Goal: Transaction & Acquisition: Purchase product/service

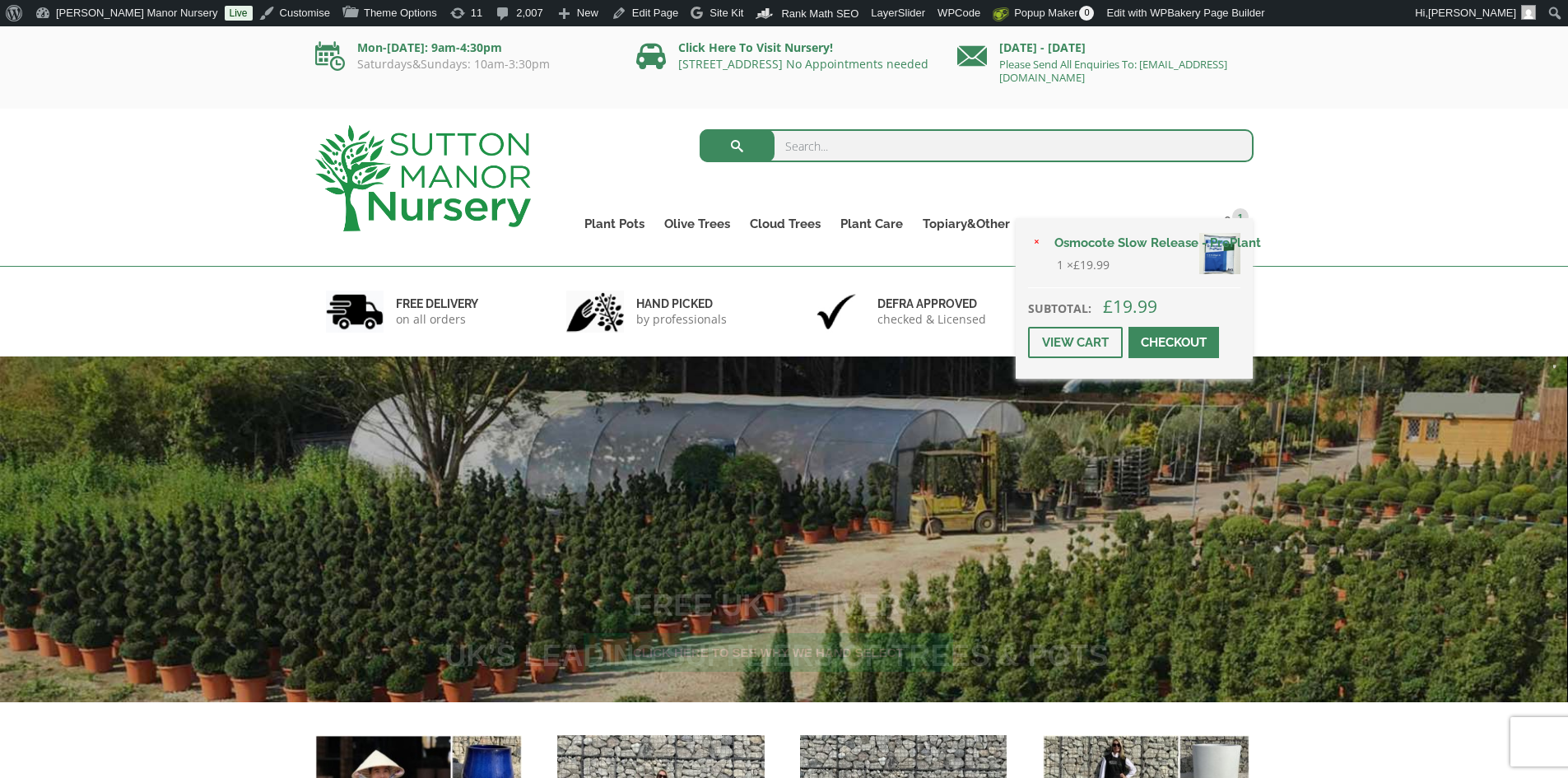
click at [1225, 224] on div "× Osmocote Slow Release - PrePlant 1 × £ 19.99 Subtotal: £ 19.99 View cart Chec…" at bounding box center [1134, 298] width 237 height 161
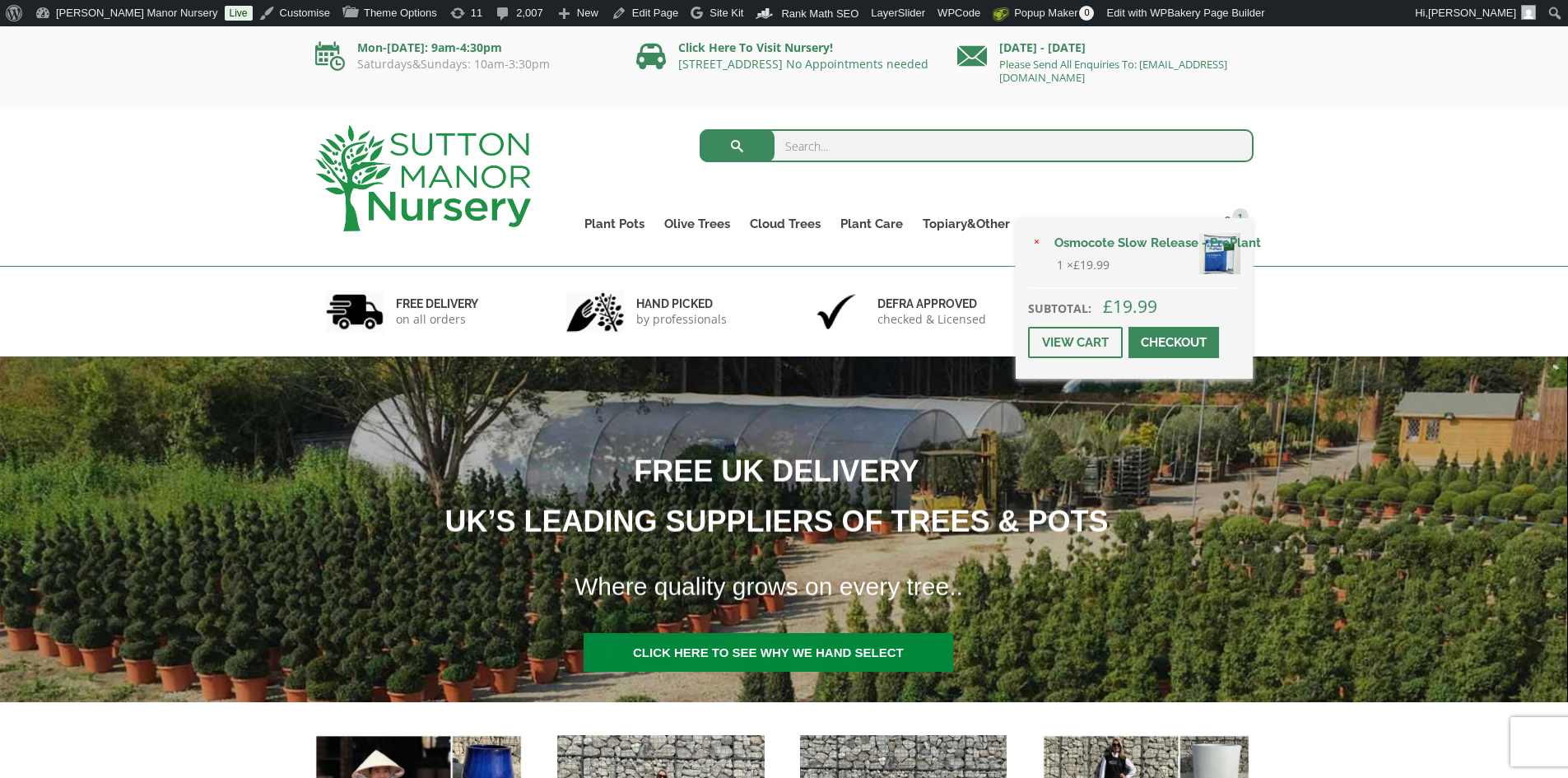
click at [1174, 343] on span at bounding box center [1174, 343] width 0 height 0
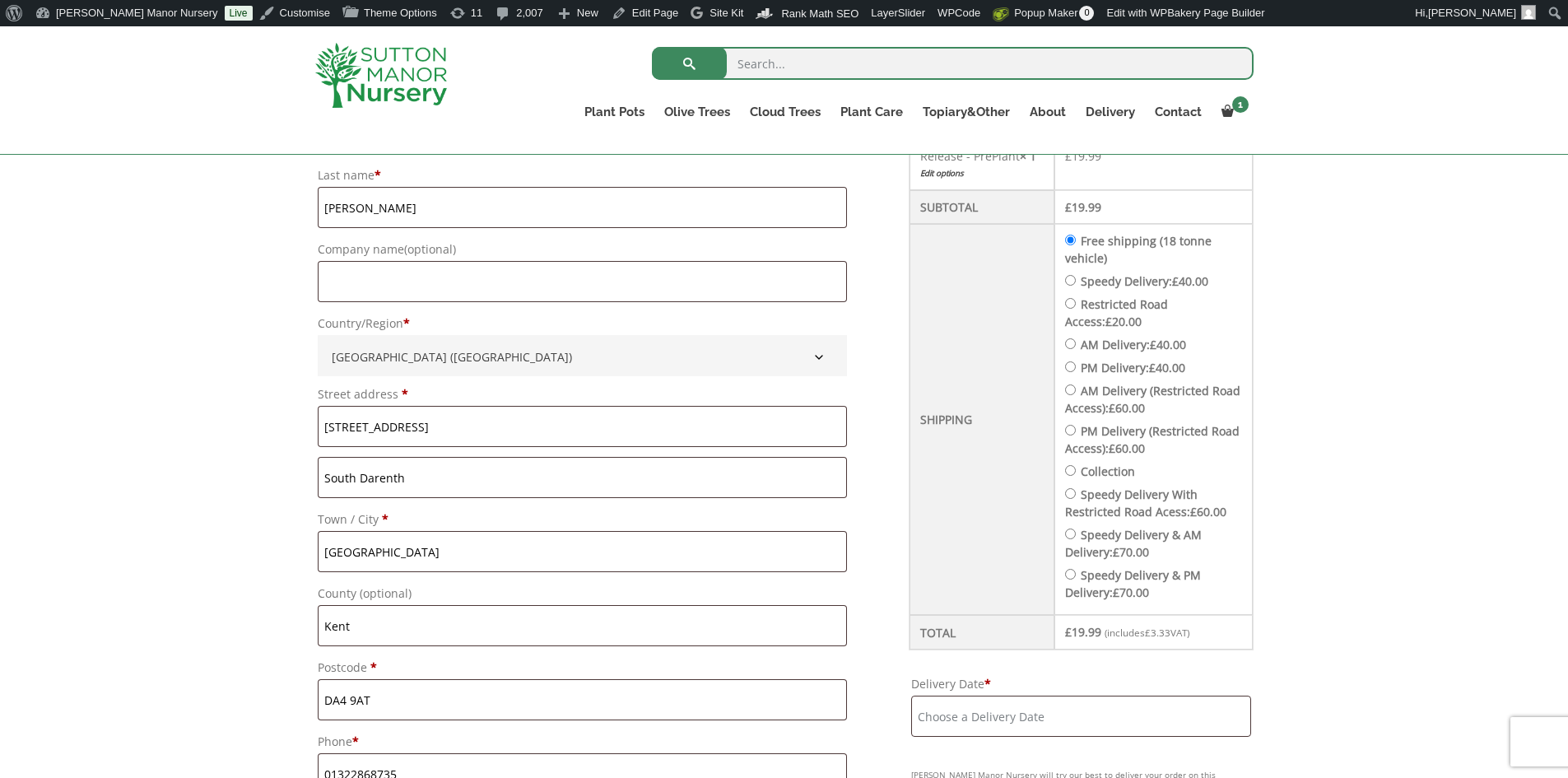
scroll to position [576, 0]
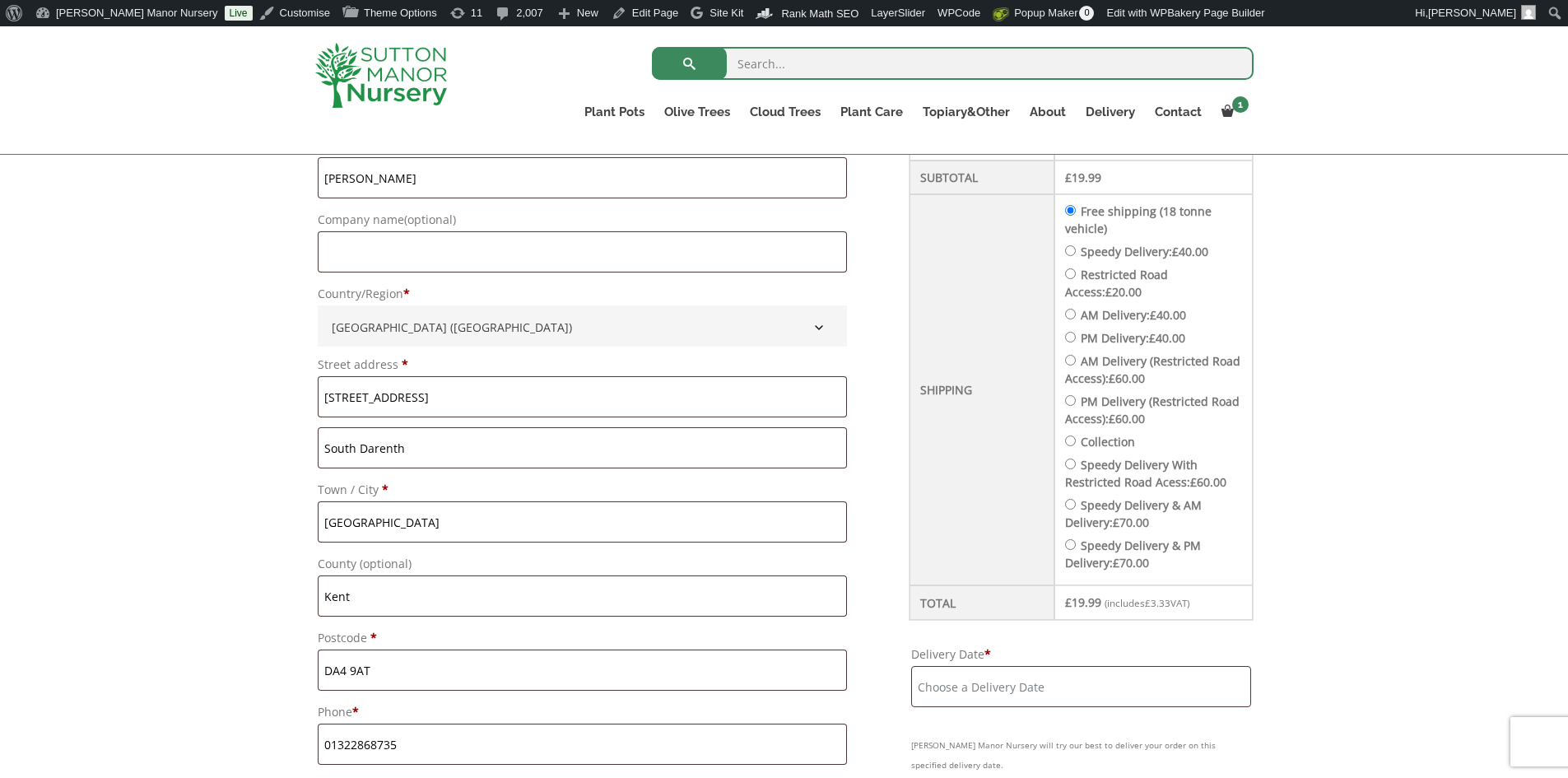
click at [1076, 250] on input "Speedy Delivery: £ 40.00" at bounding box center [1071, 251] width 11 height 11
radio input "true"
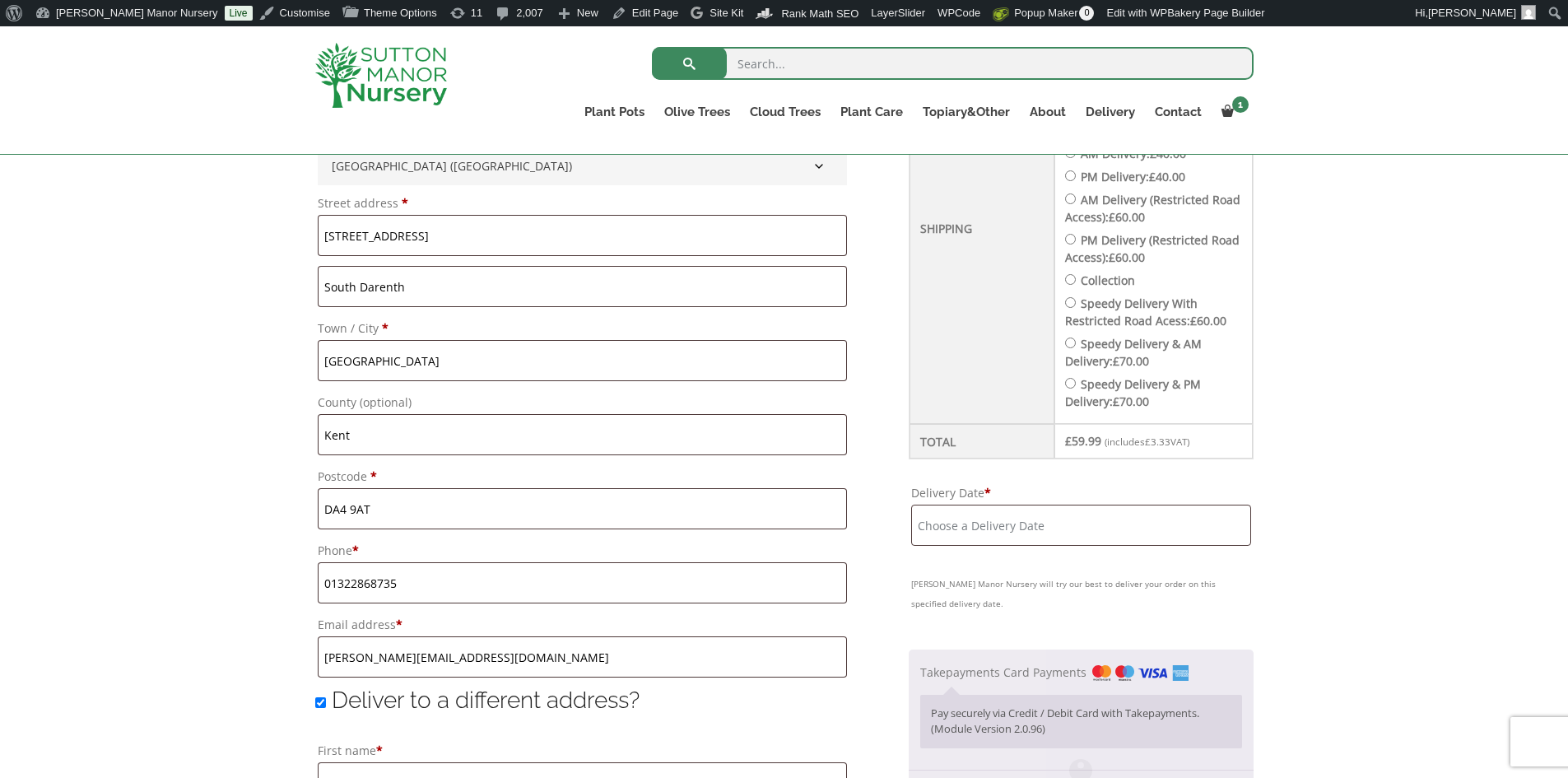
scroll to position [906, 0]
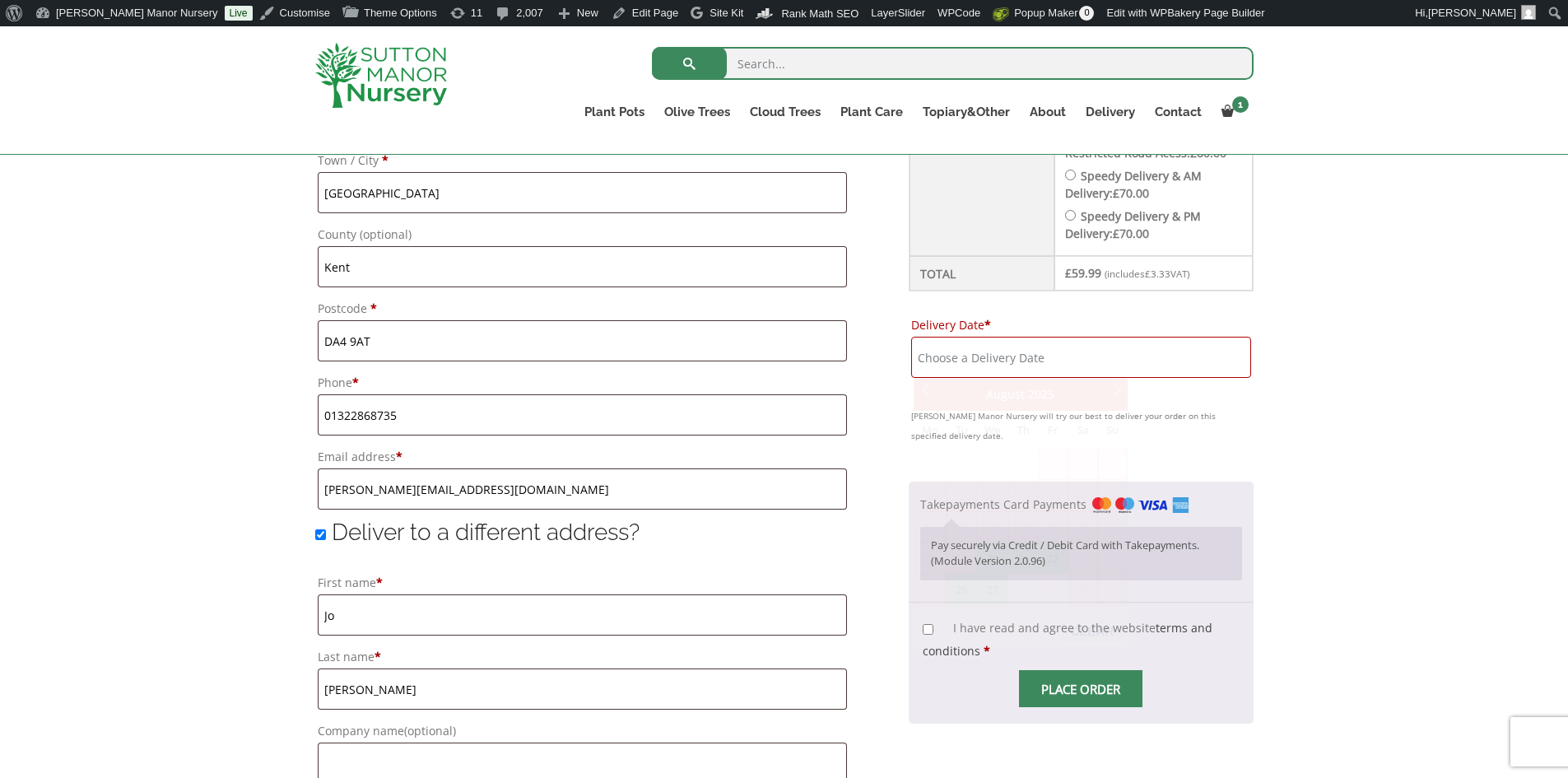
click at [1069, 357] on input "Delivery Date *" at bounding box center [1080, 357] width 339 height 41
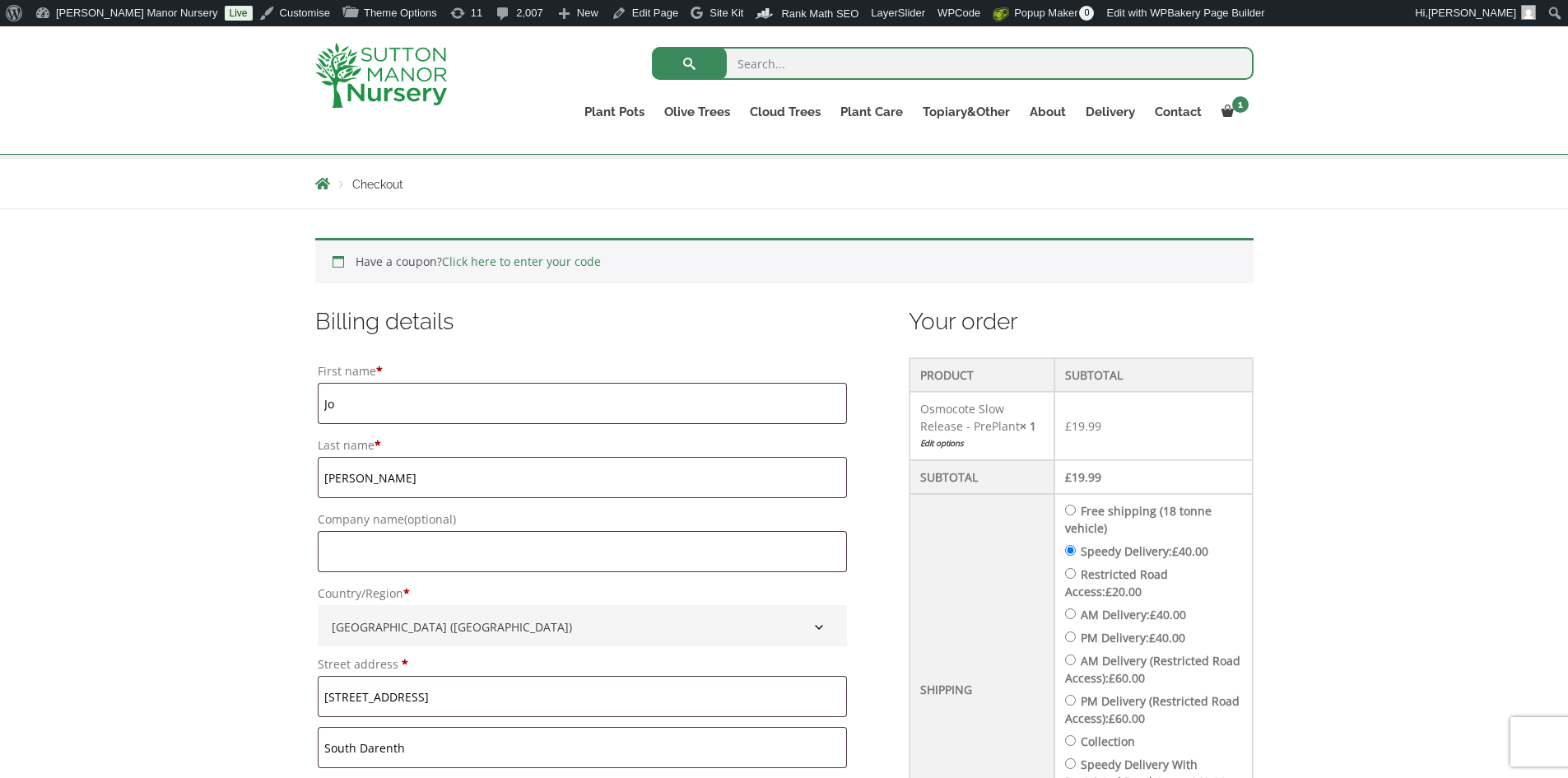
scroll to position [247, 0]
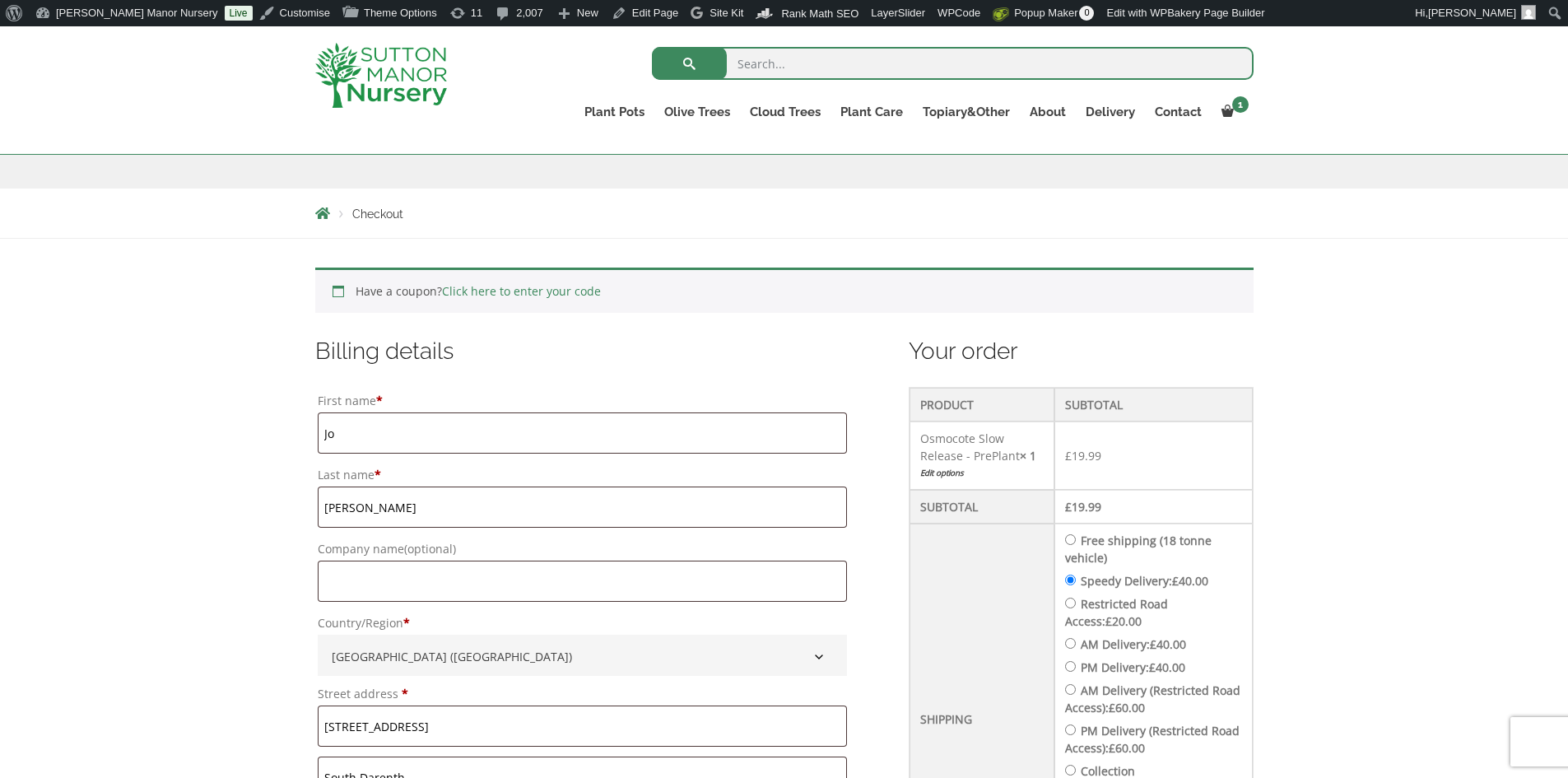
click at [1075, 544] on input "Free shipping (18 tonne vehicle)" at bounding box center [1071, 539] width 11 height 11
radio input "true"
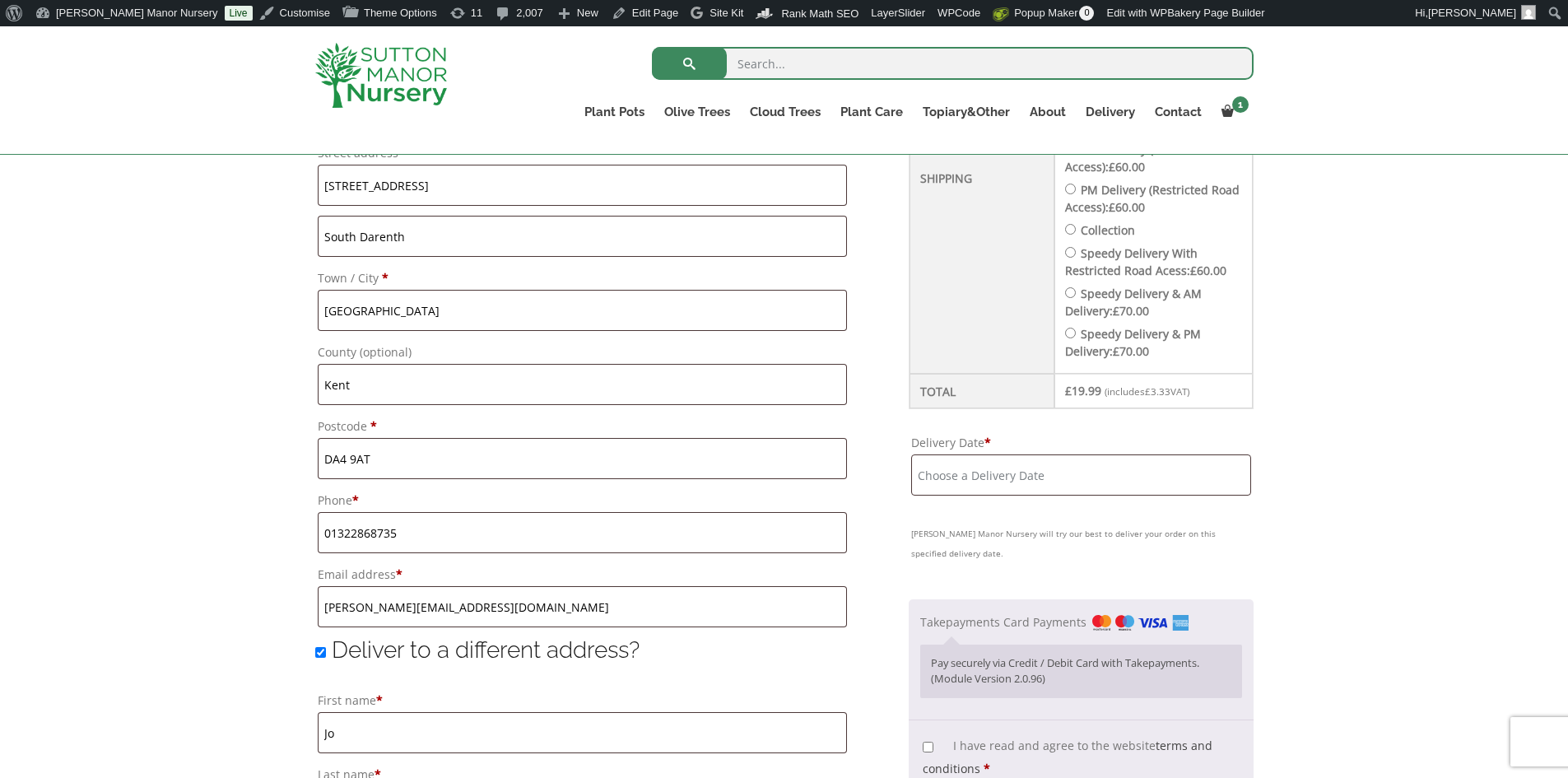
scroll to position [906, 0]
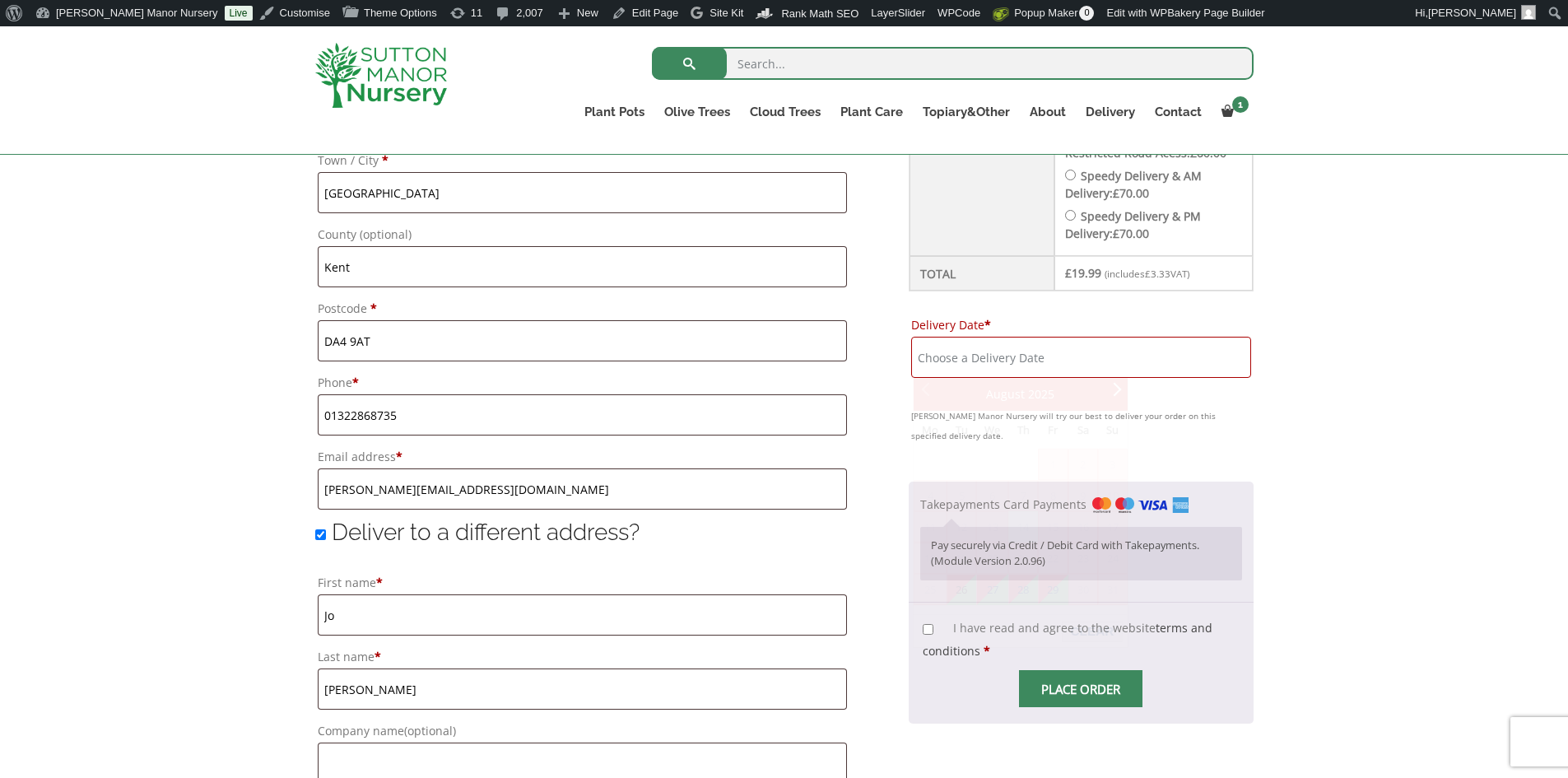
click at [1027, 347] on input "Delivery Date *" at bounding box center [1080, 357] width 339 height 41
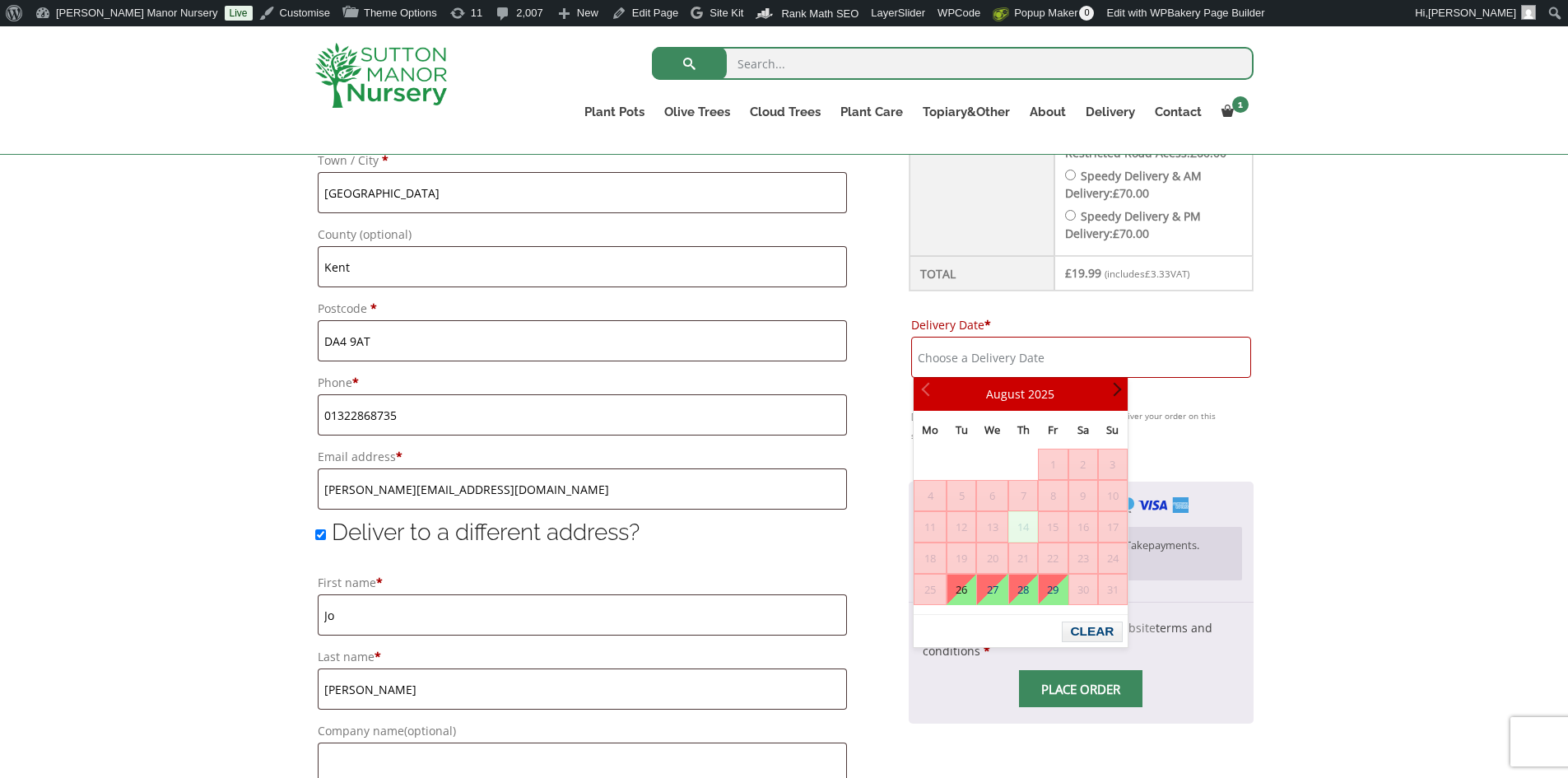
click at [1110, 387] on link "Next" at bounding box center [1114, 395] width 28 height 28
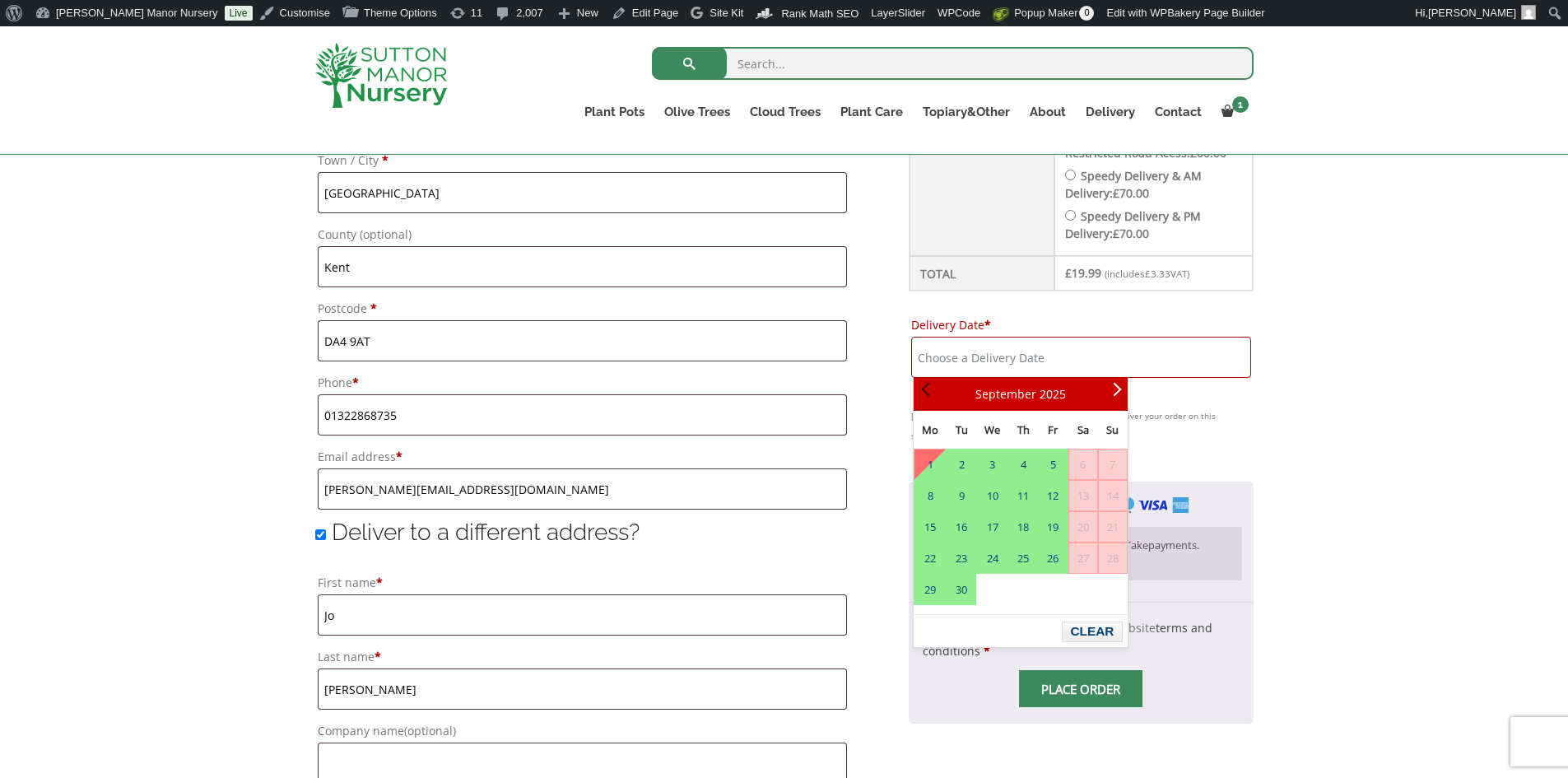
click at [930, 388] on span "Prev" at bounding box center [928, 394] width 13 height 13
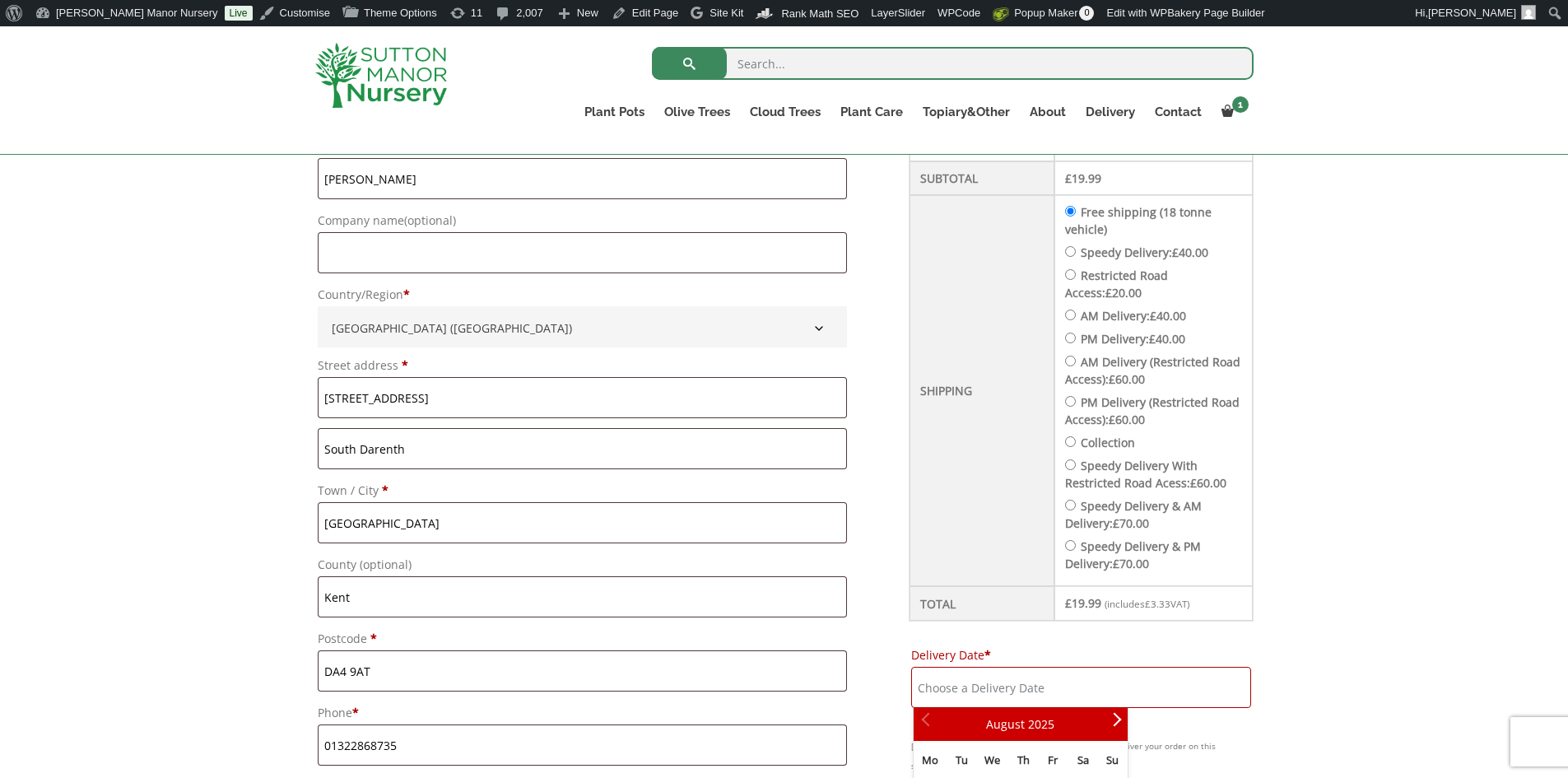
scroll to position [576, 0]
click at [1076, 249] on input "Speedy Delivery: £ 40.00" at bounding box center [1071, 251] width 11 height 11
radio input "true"
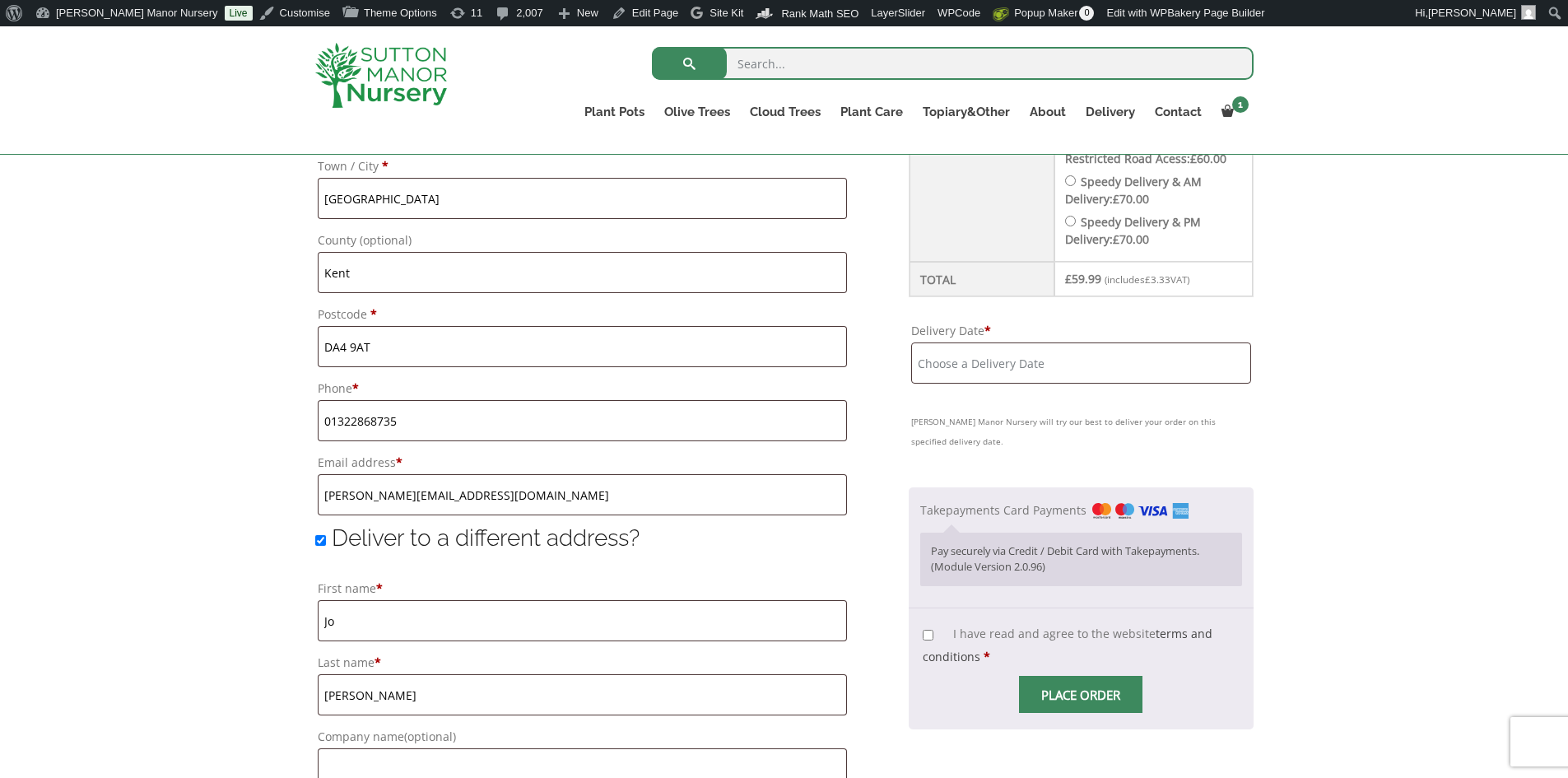
scroll to position [989, 0]
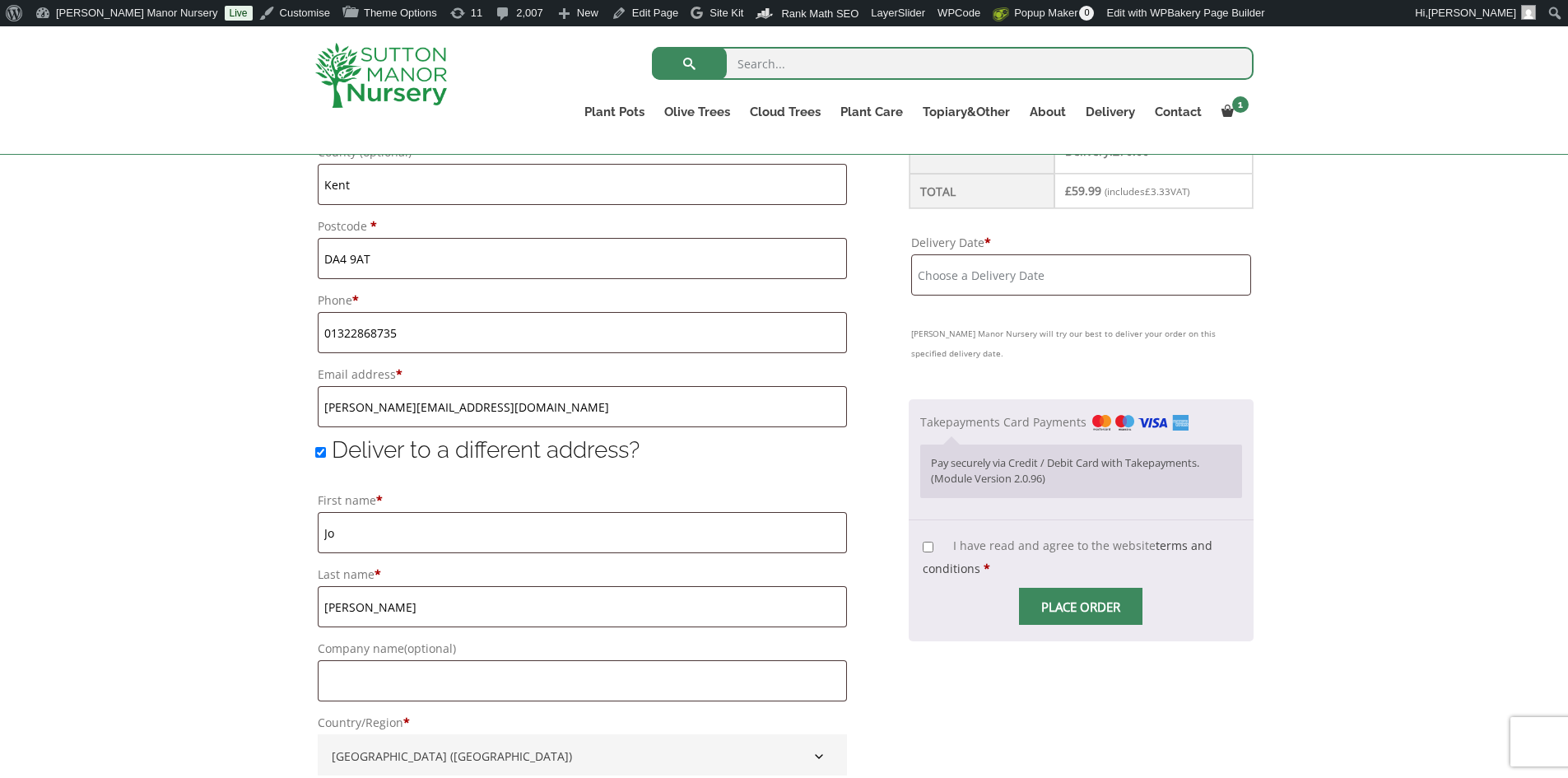
click at [1036, 273] on input "Delivery Date *" at bounding box center [1080, 275] width 339 height 41
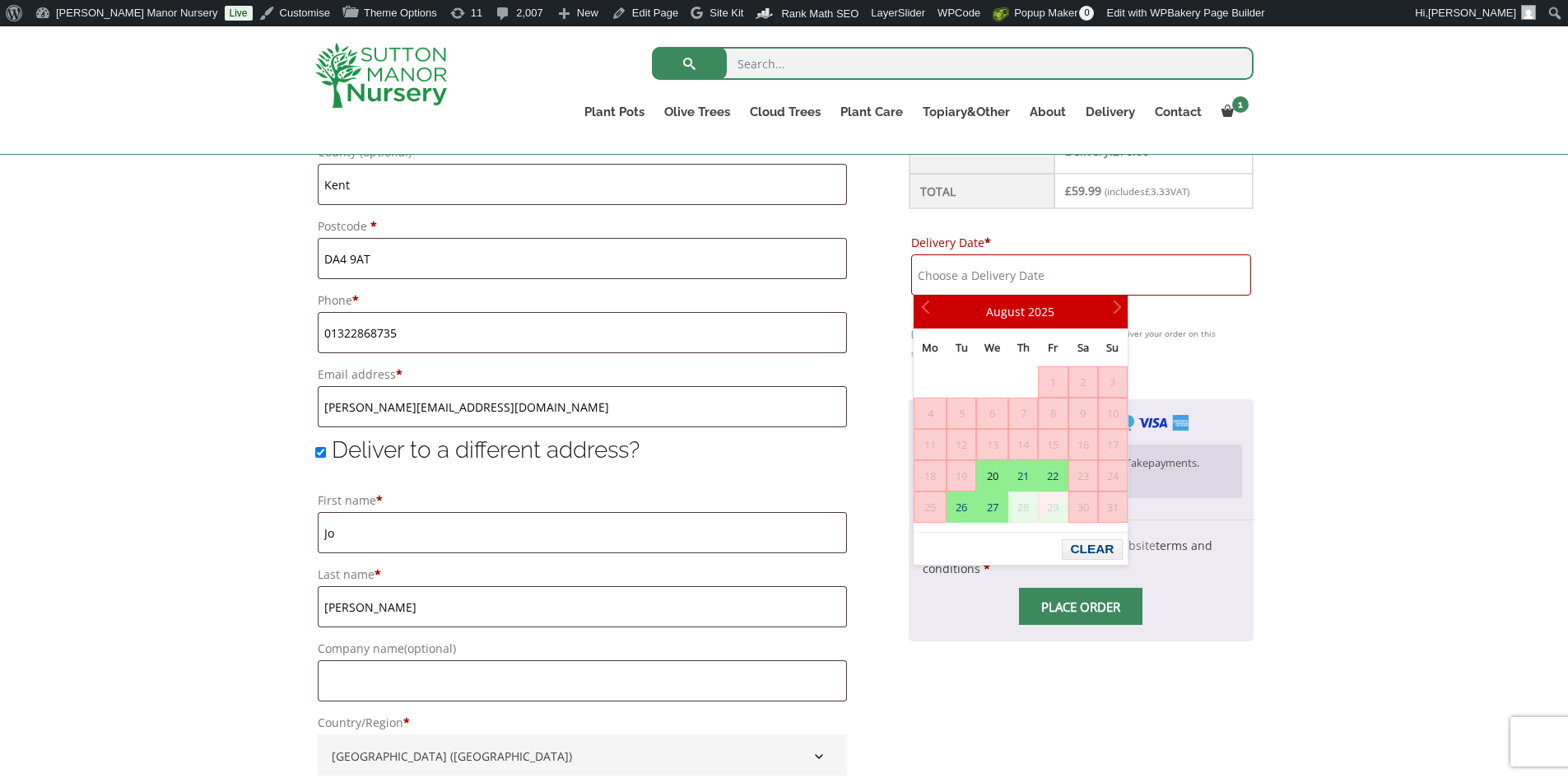
click at [1244, 376] on div "Your order Product Subtotal Osmocote Slow Release - PrePlant × 1 Edit options £…" at bounding box center [1080, 399] width 344 height 1610
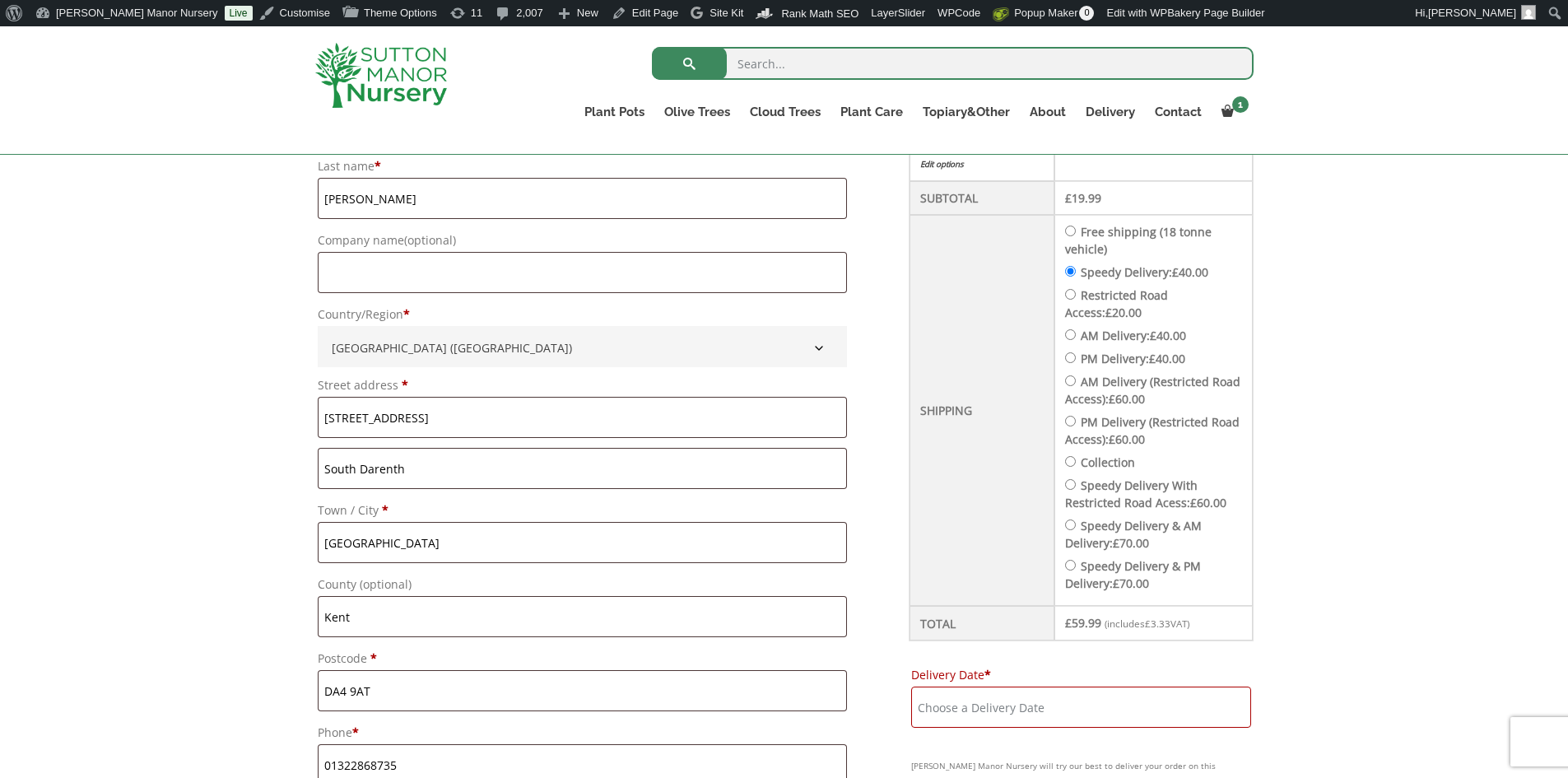
scroll to position [411, 0]
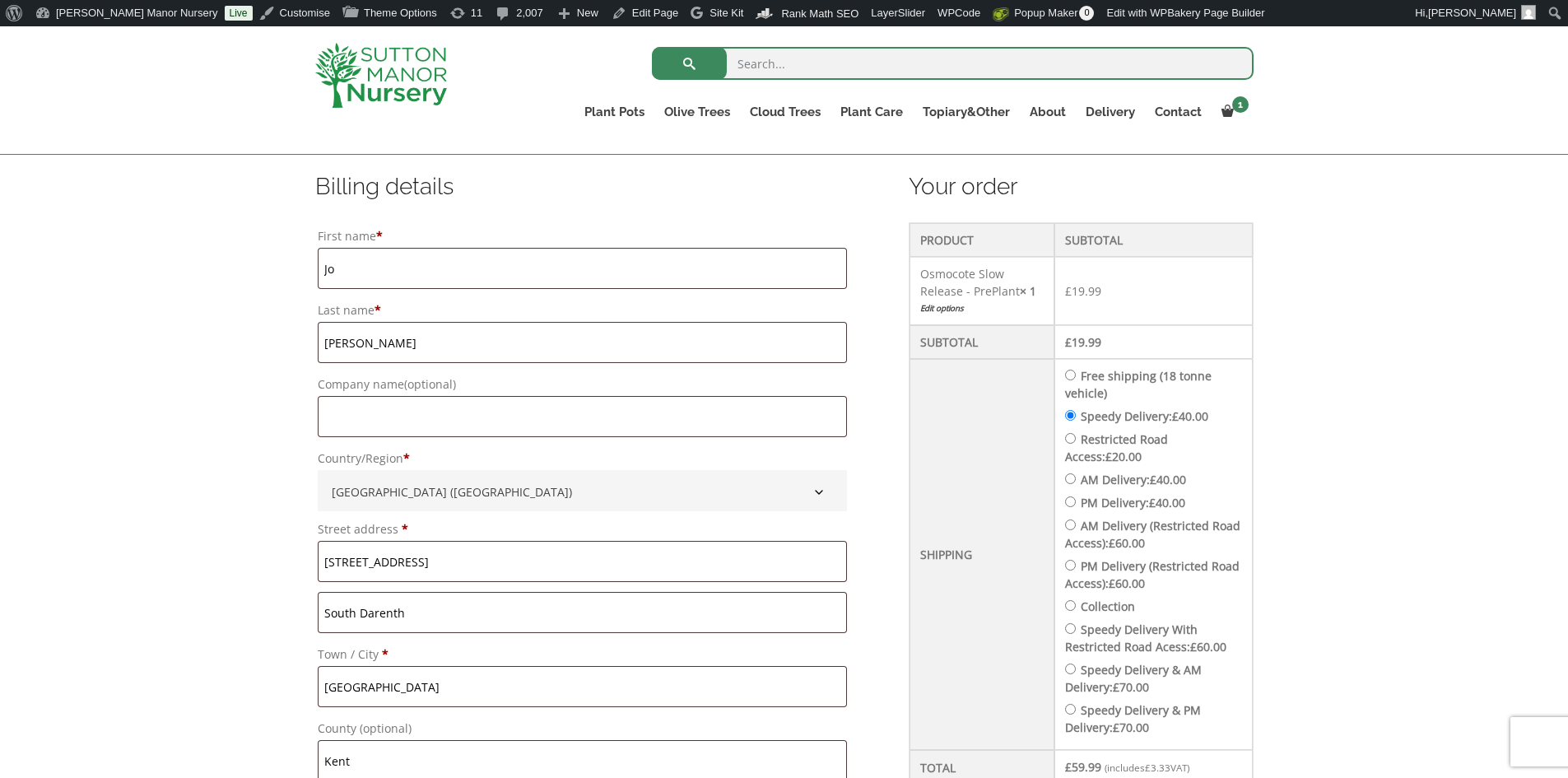
click at [1076, 376] on input "Free shipping (18 tonne vehicle)" at bounding box center [1071, 375] width 11 height 11
radio input "true"
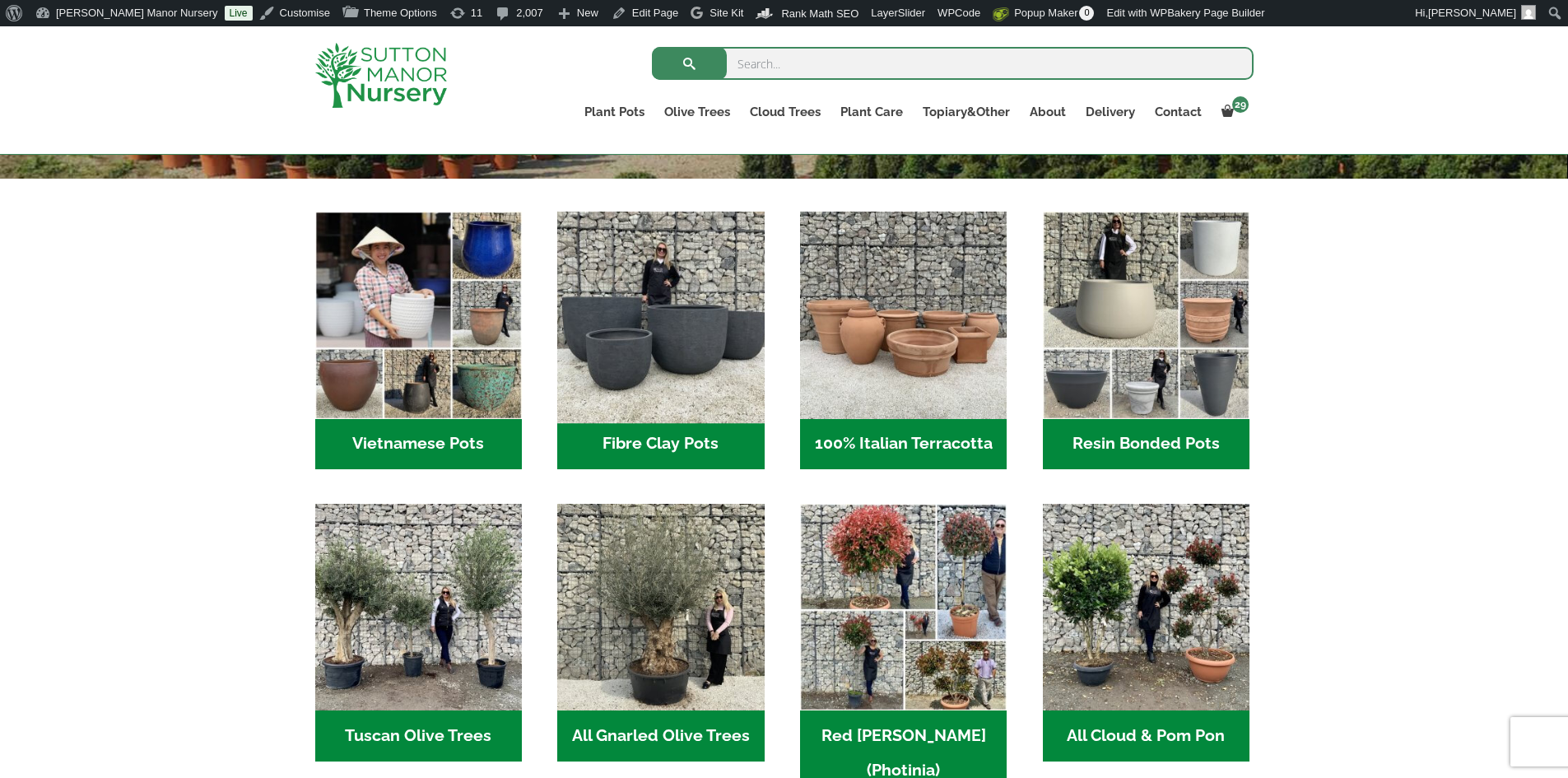
scroll to position [659, 0]
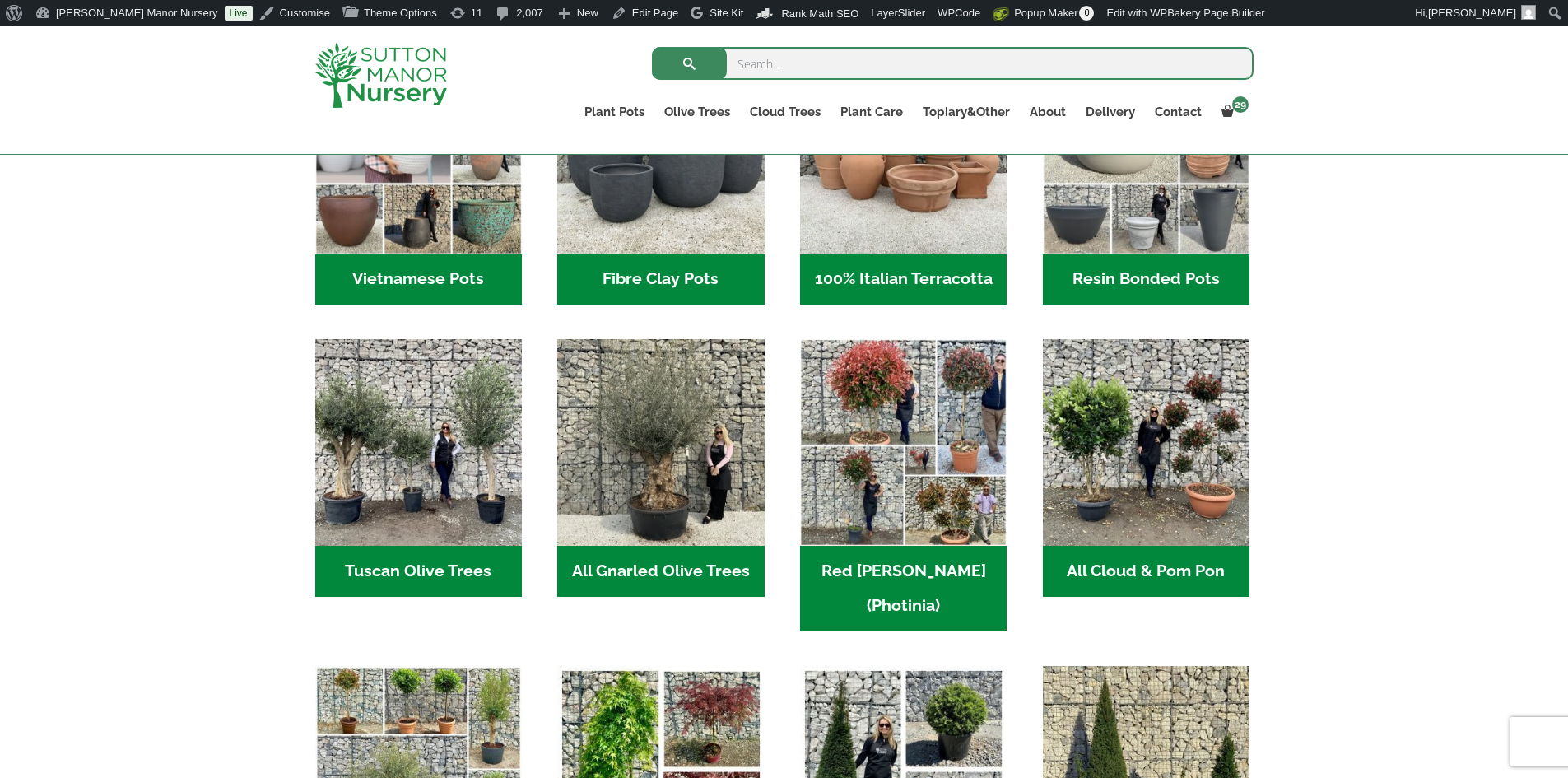
click at [1119, 271] on h2 "Resin Bonded Pots (212)" at bounding box center [1146, 280] width 207 height 51
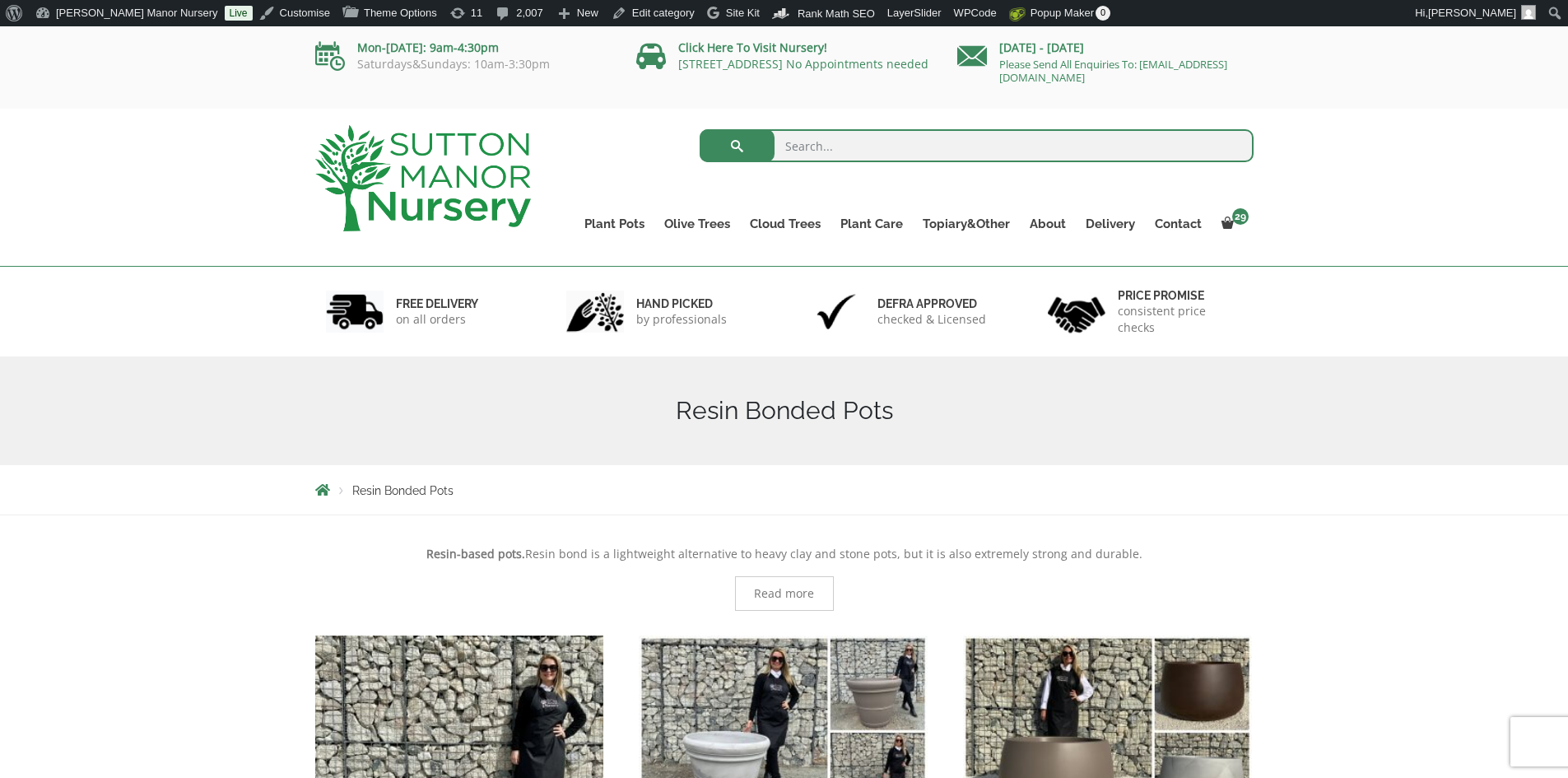
click at [451, 224] on img at bounding box center [424, 178] width 216 height 106
click at [450, 206] on img at bounding box center [424, 178] width 216 height 106
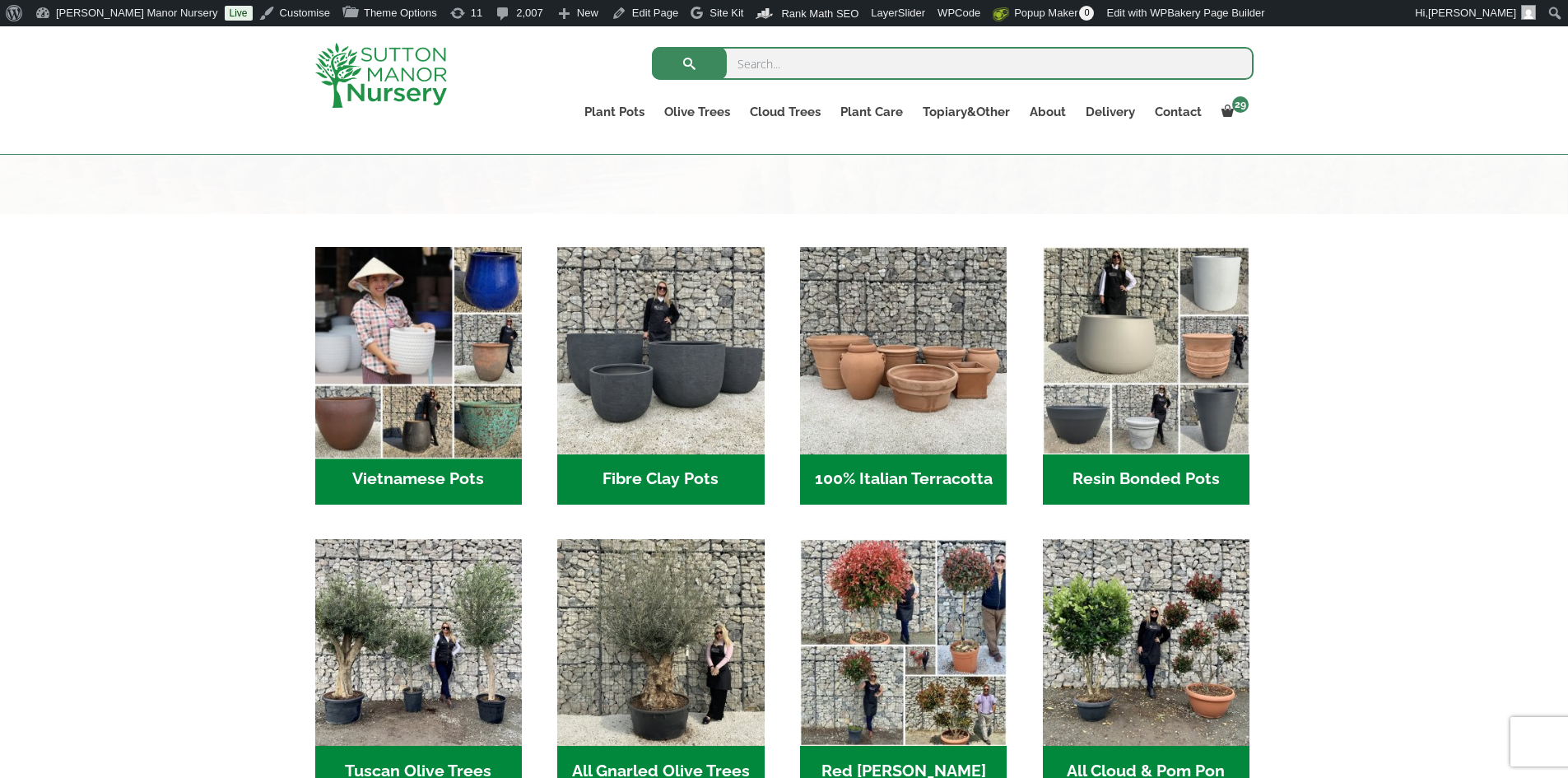
scroll to position [464, 0]
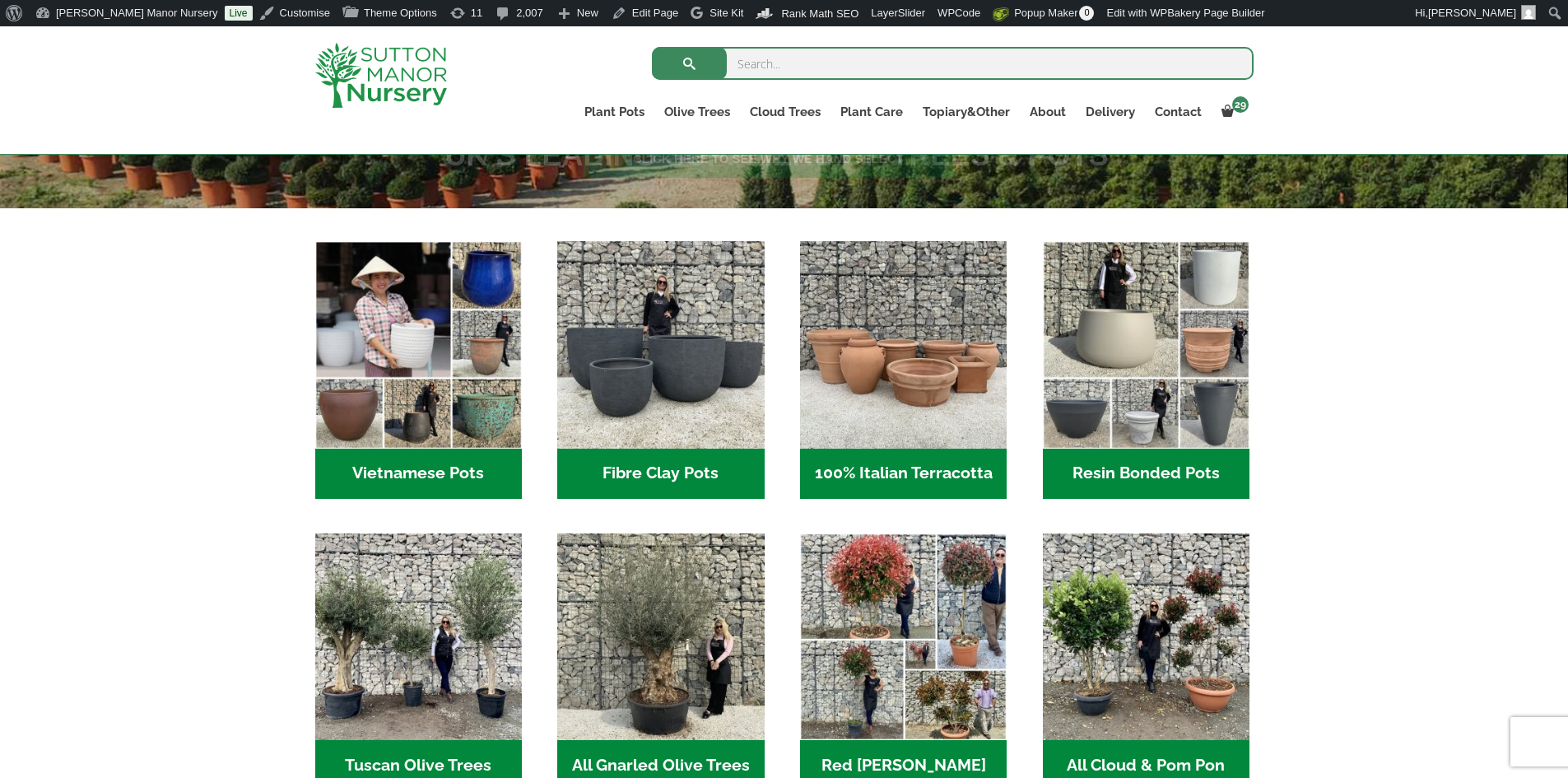
click at [439, 470] on h2 "Vietnamese Pots (55)" at bounding box center [419, 475] width 207 height 51
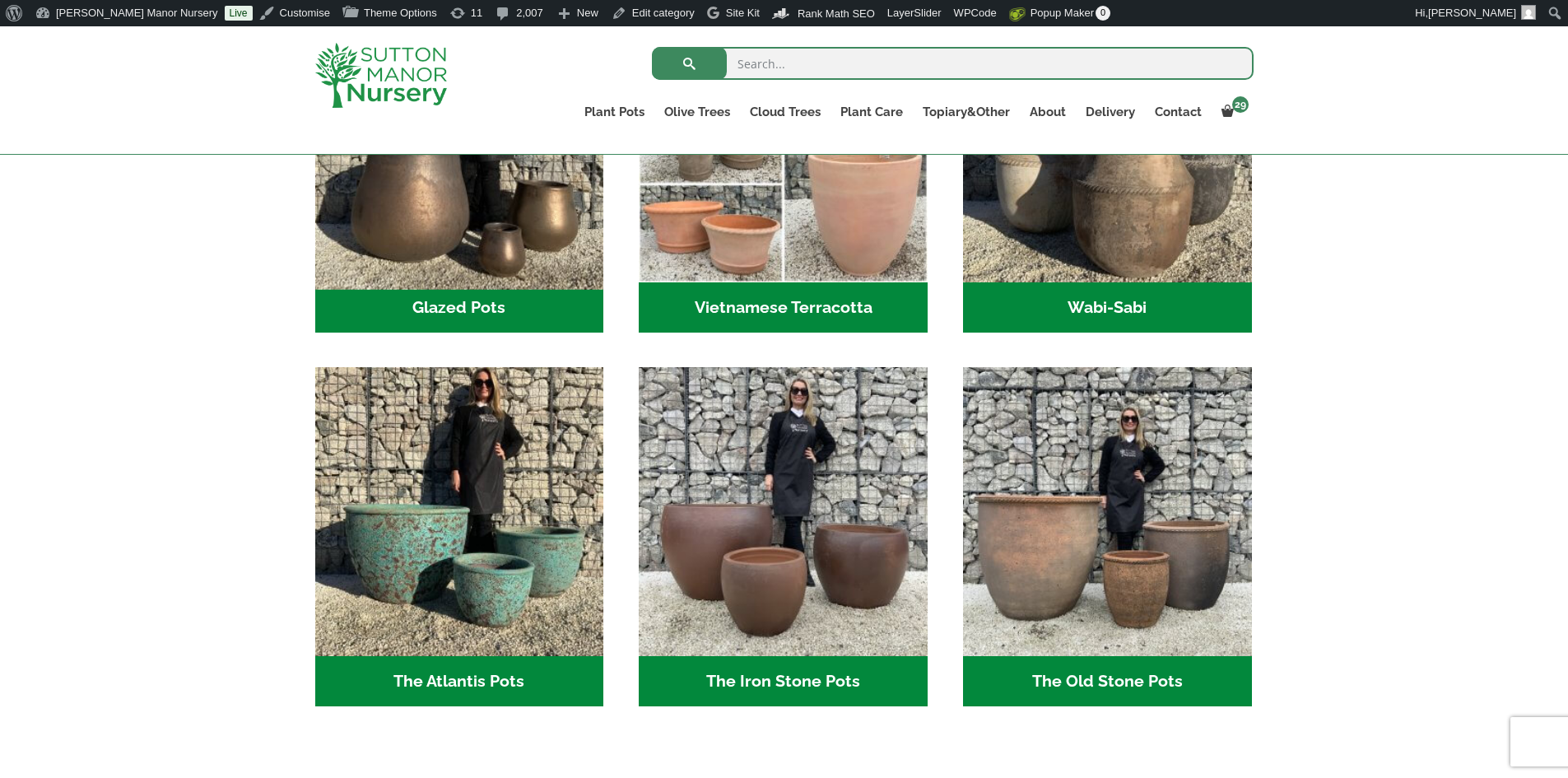
scroll to position [741, 0]
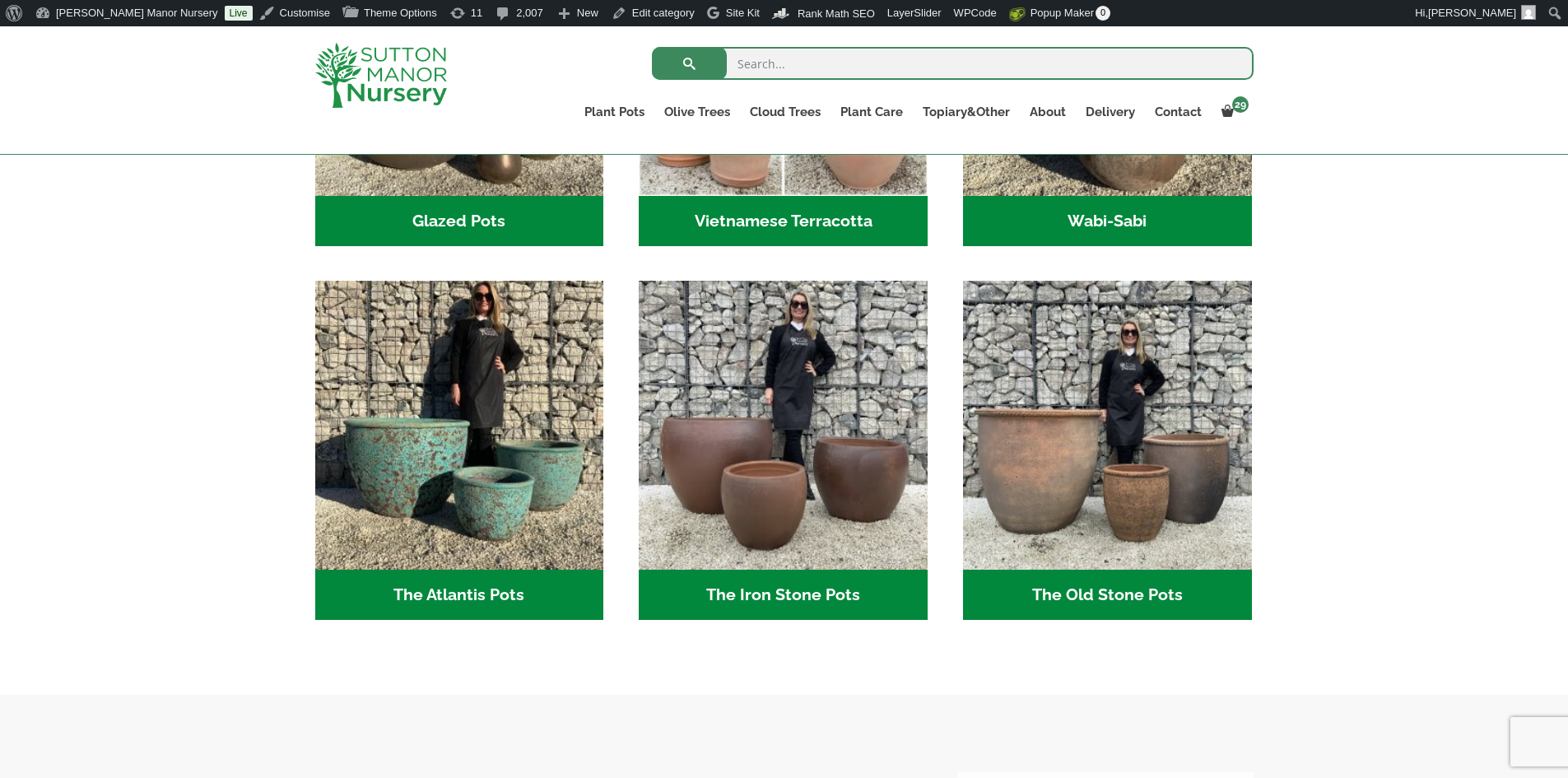
click at [520, 593] on h2 "The Atlantis Pots (11)" at bounding box center [460, 596] width 289 height 51
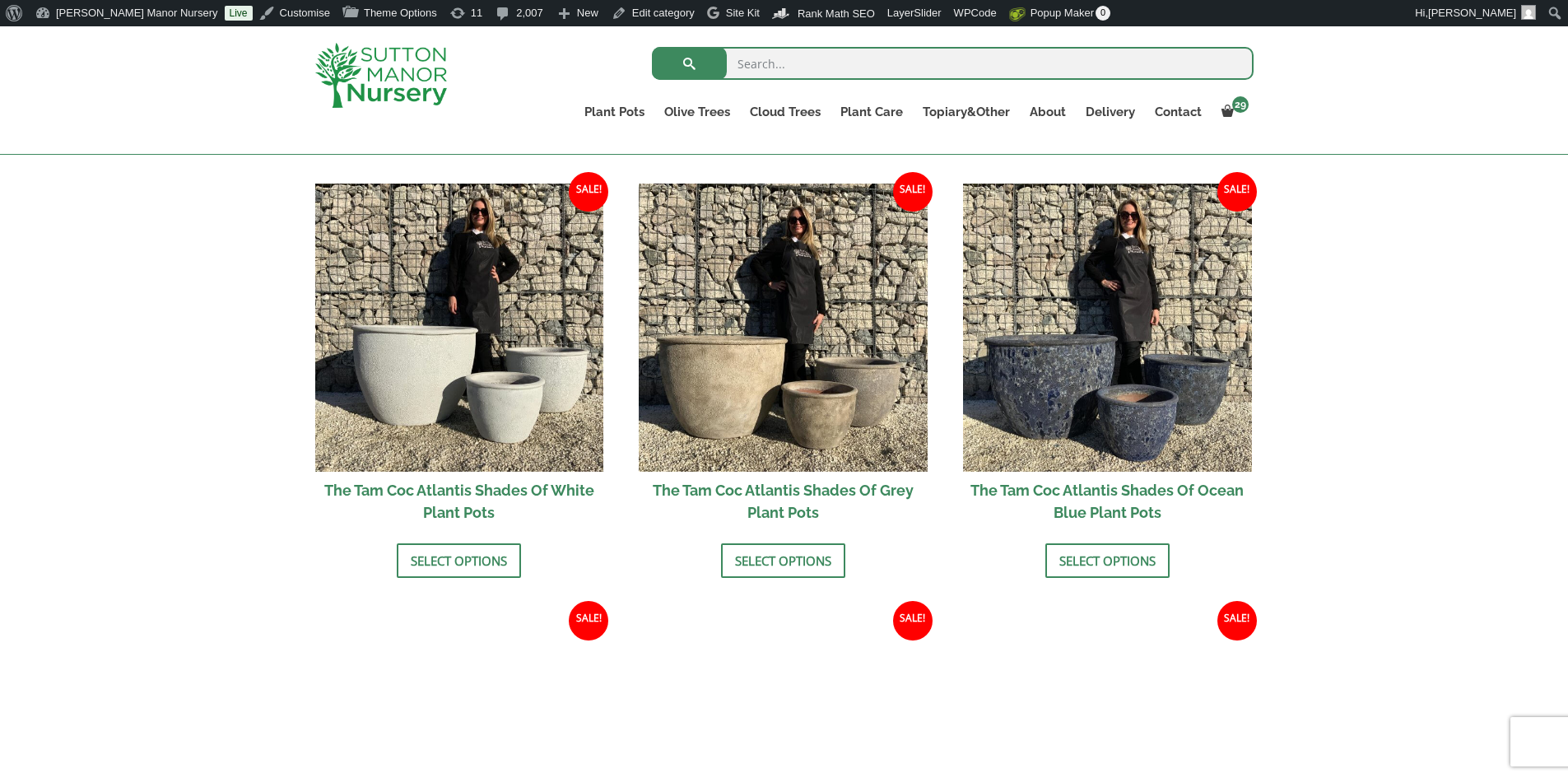
scroll to position [1041, 0]
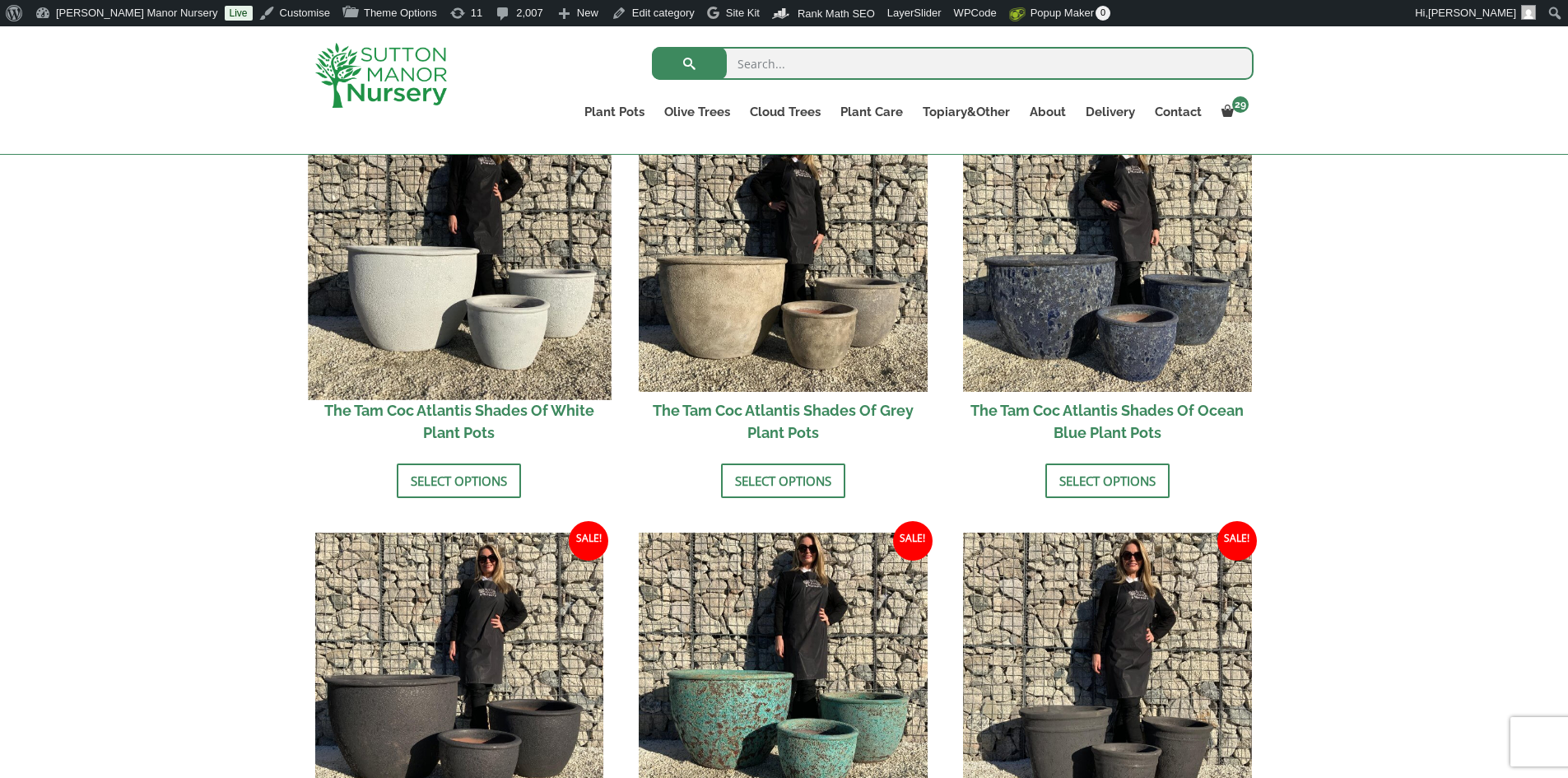
click at [531, 332] on img at bounding box center [459, 247] width 303 height 303
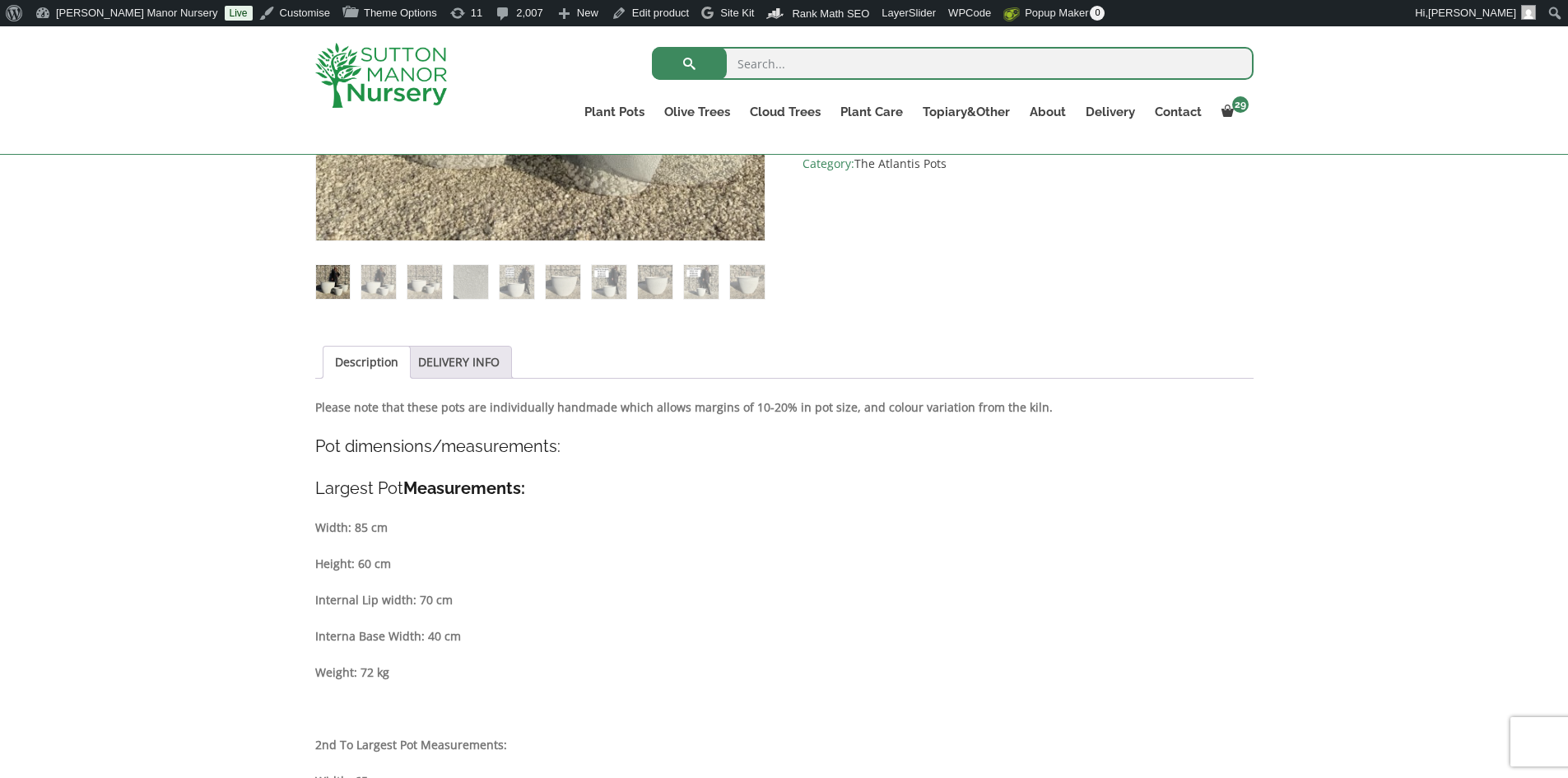
scroll to position [741, 0]
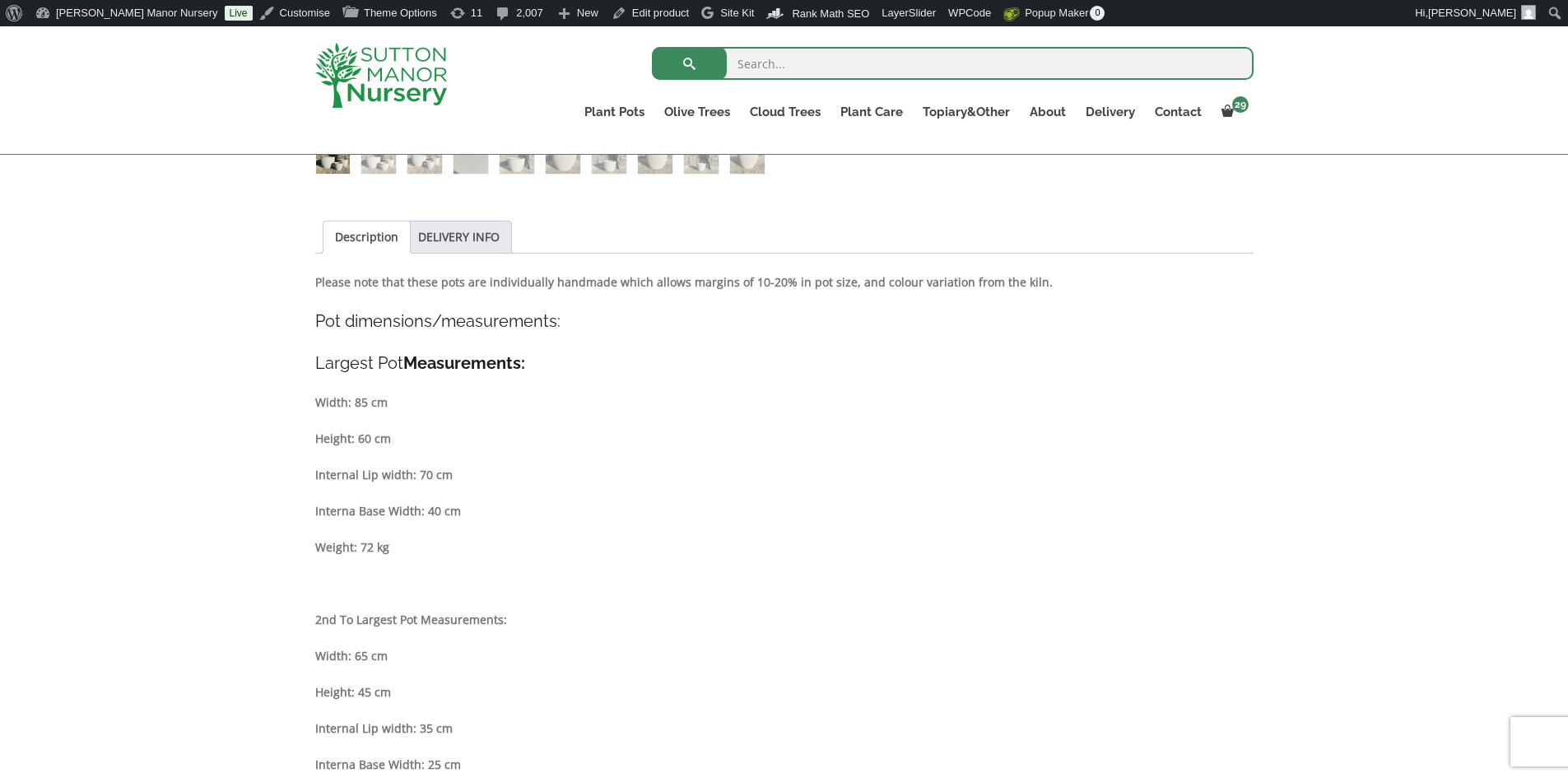
click at [380, 247] on link "Description" at bounding box center [367, 238] width 63 height 32
click at [457, 236] on link "DELIVERY INFO" at bounding box center [459, 238] width 82 height 32
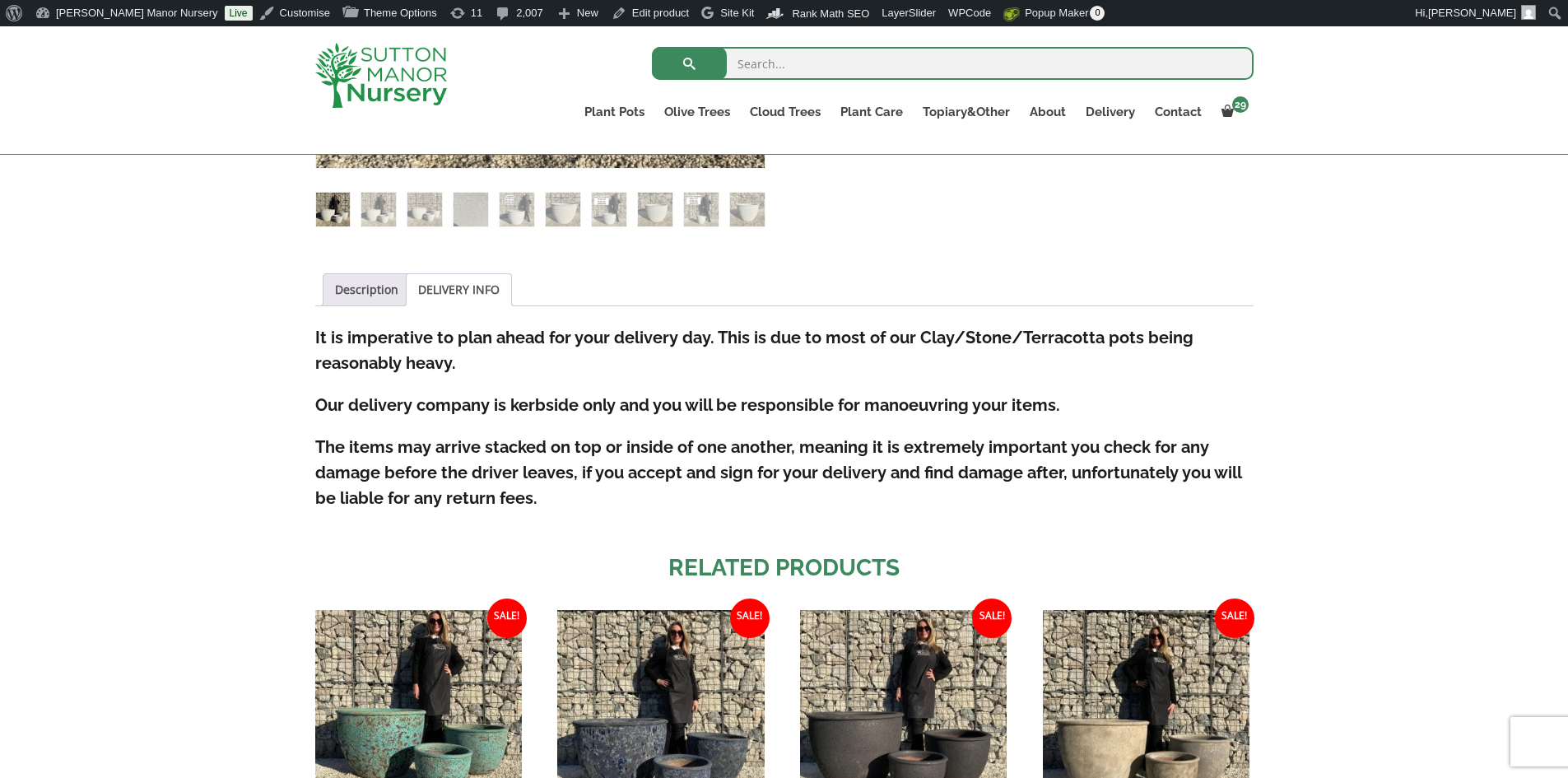
scroll to position [659, 0]
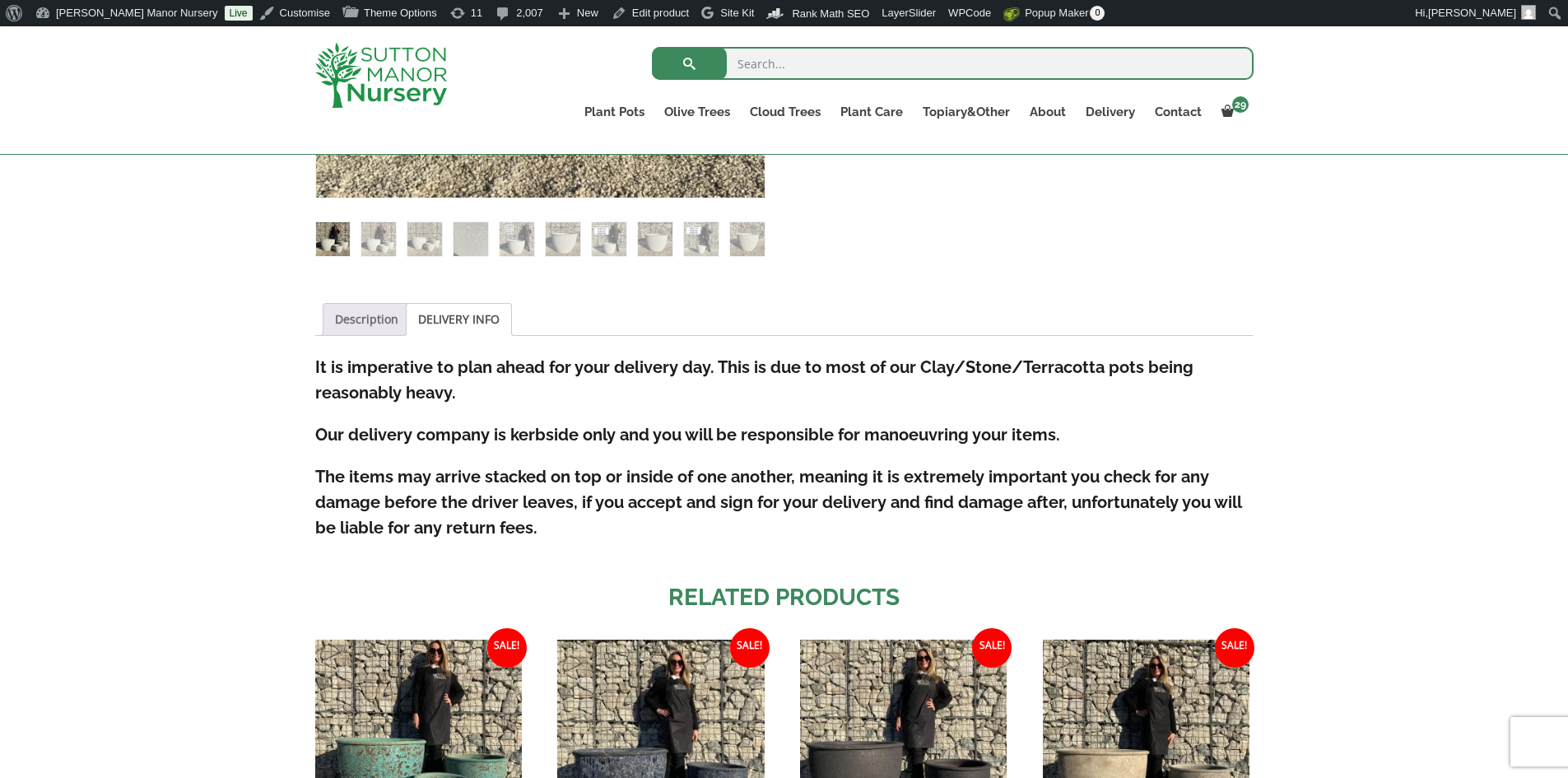
click at [351, 315] on link "Description" at bounding box center [367, 319] width 63 height 32
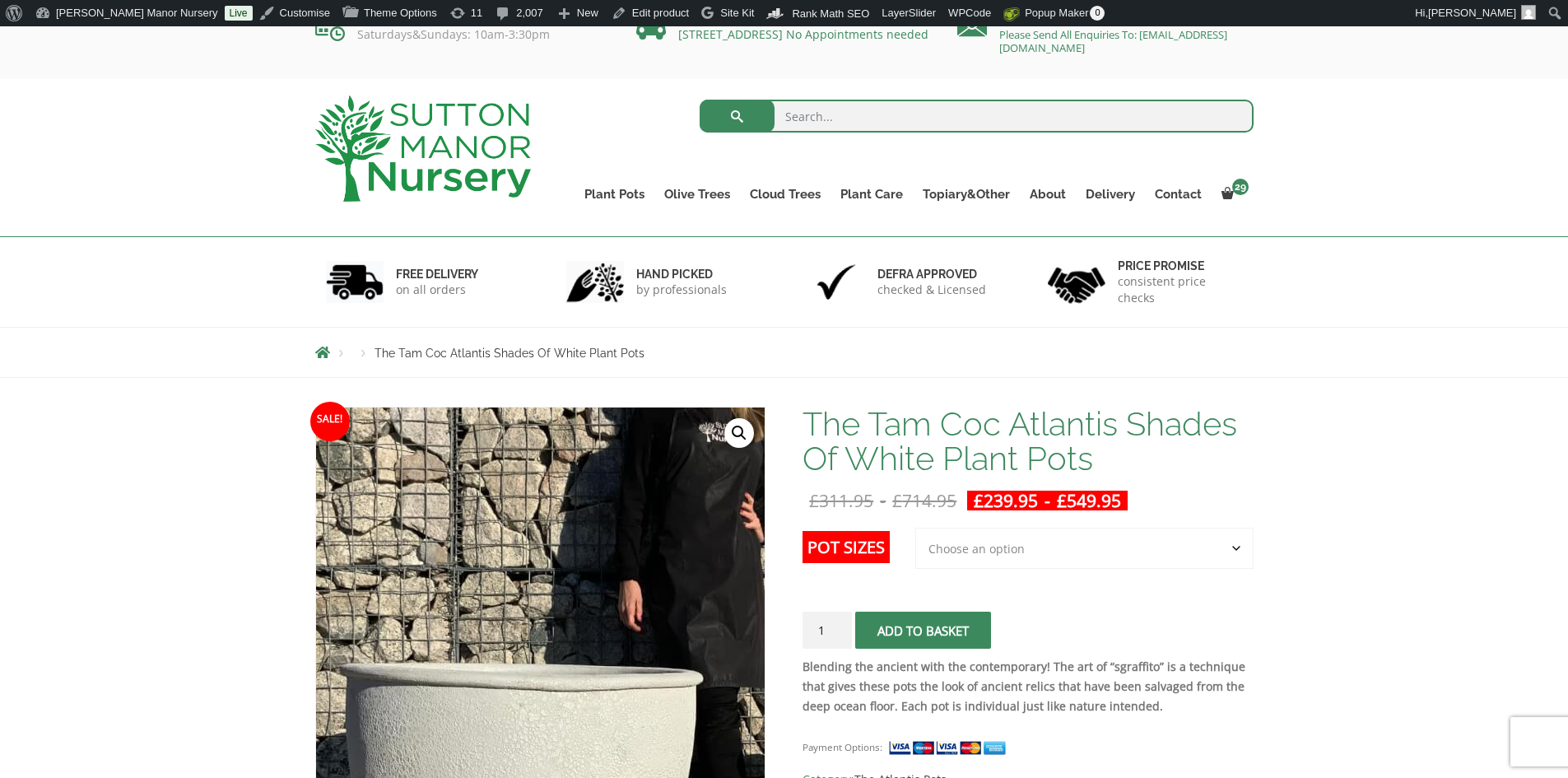
scroll to position [0, 0]
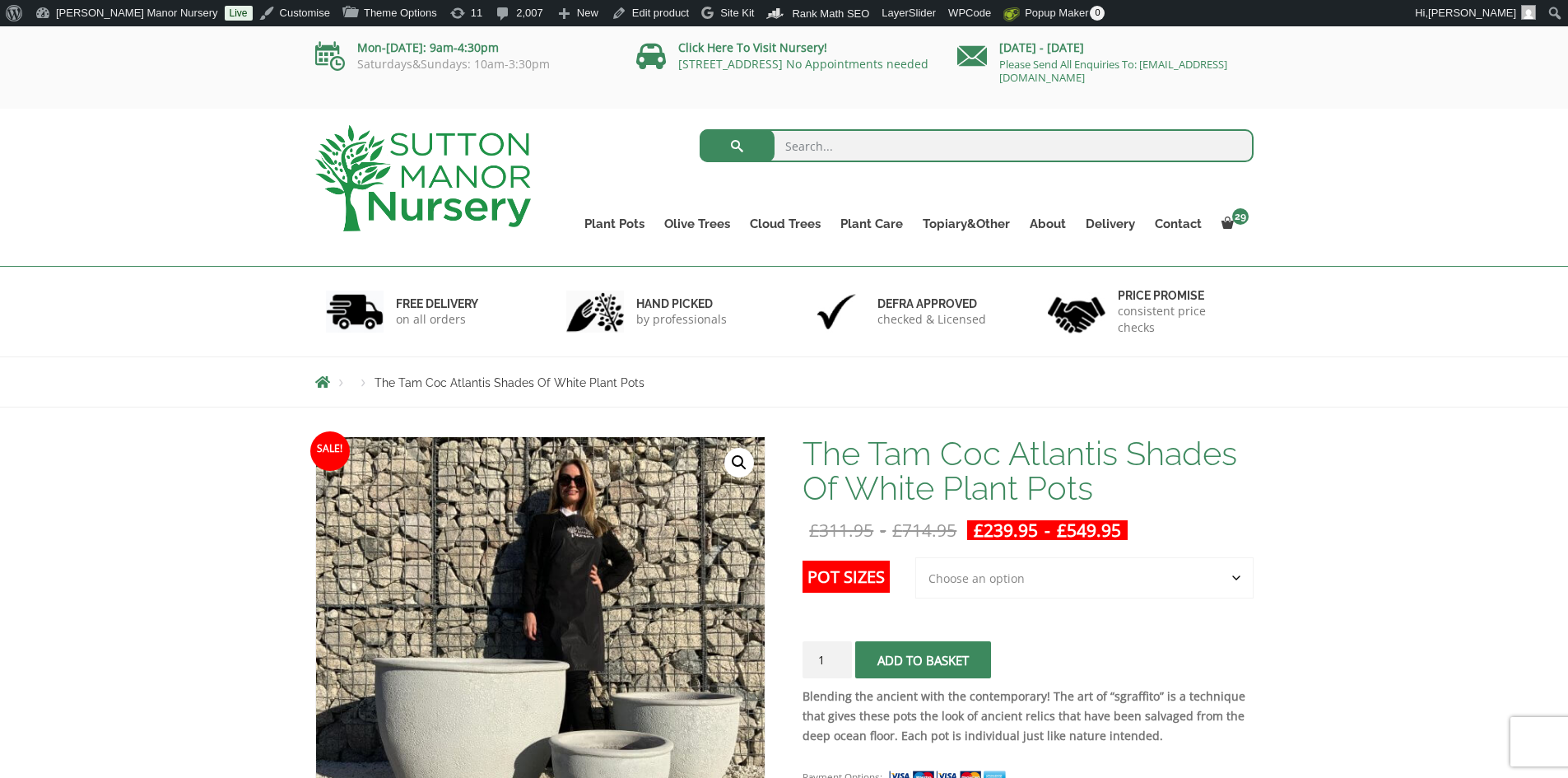
click at [413, 154] on img at bounding box center [424, 178] width 216 height 106
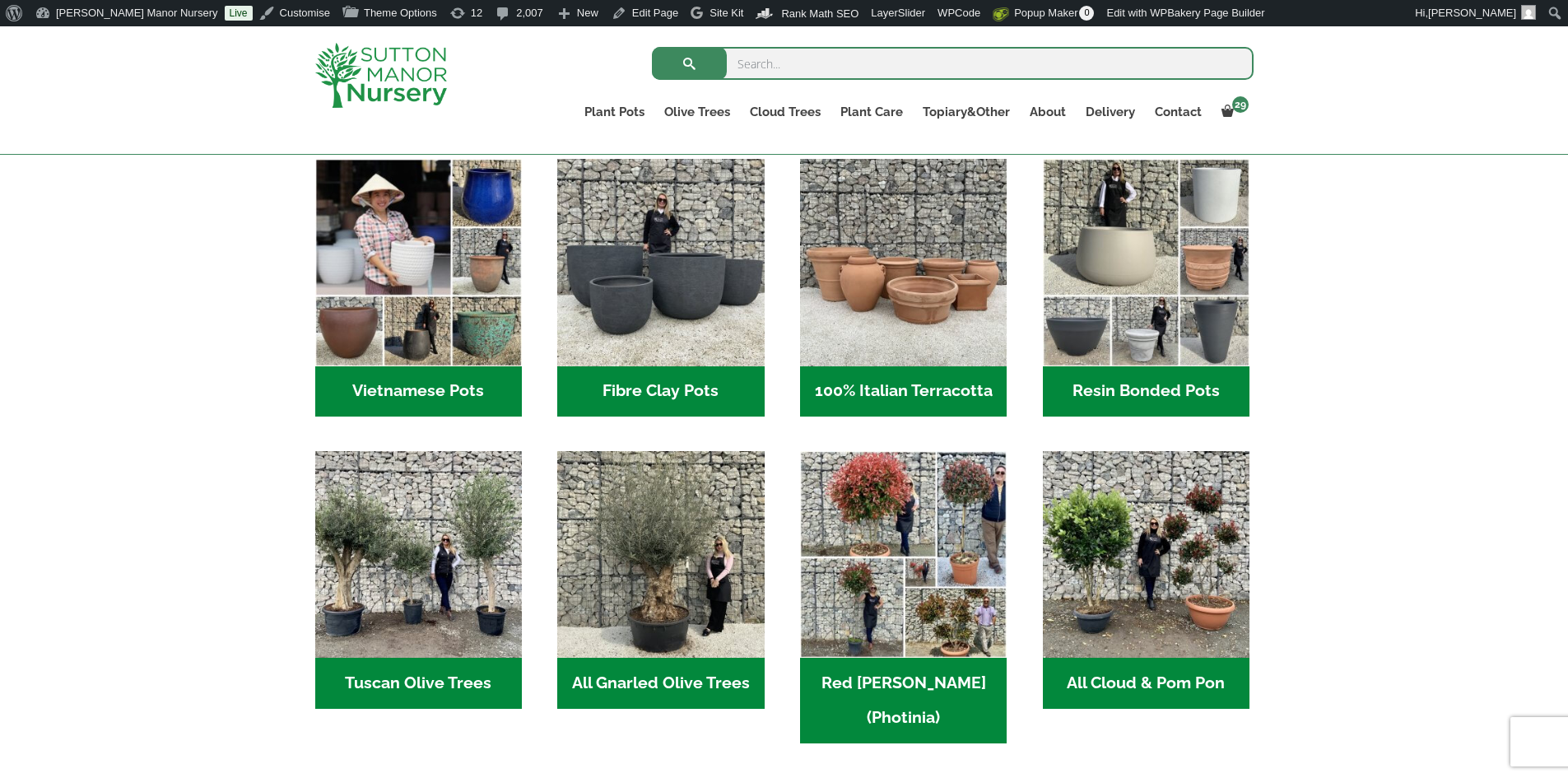
scroll to position [629, 0]
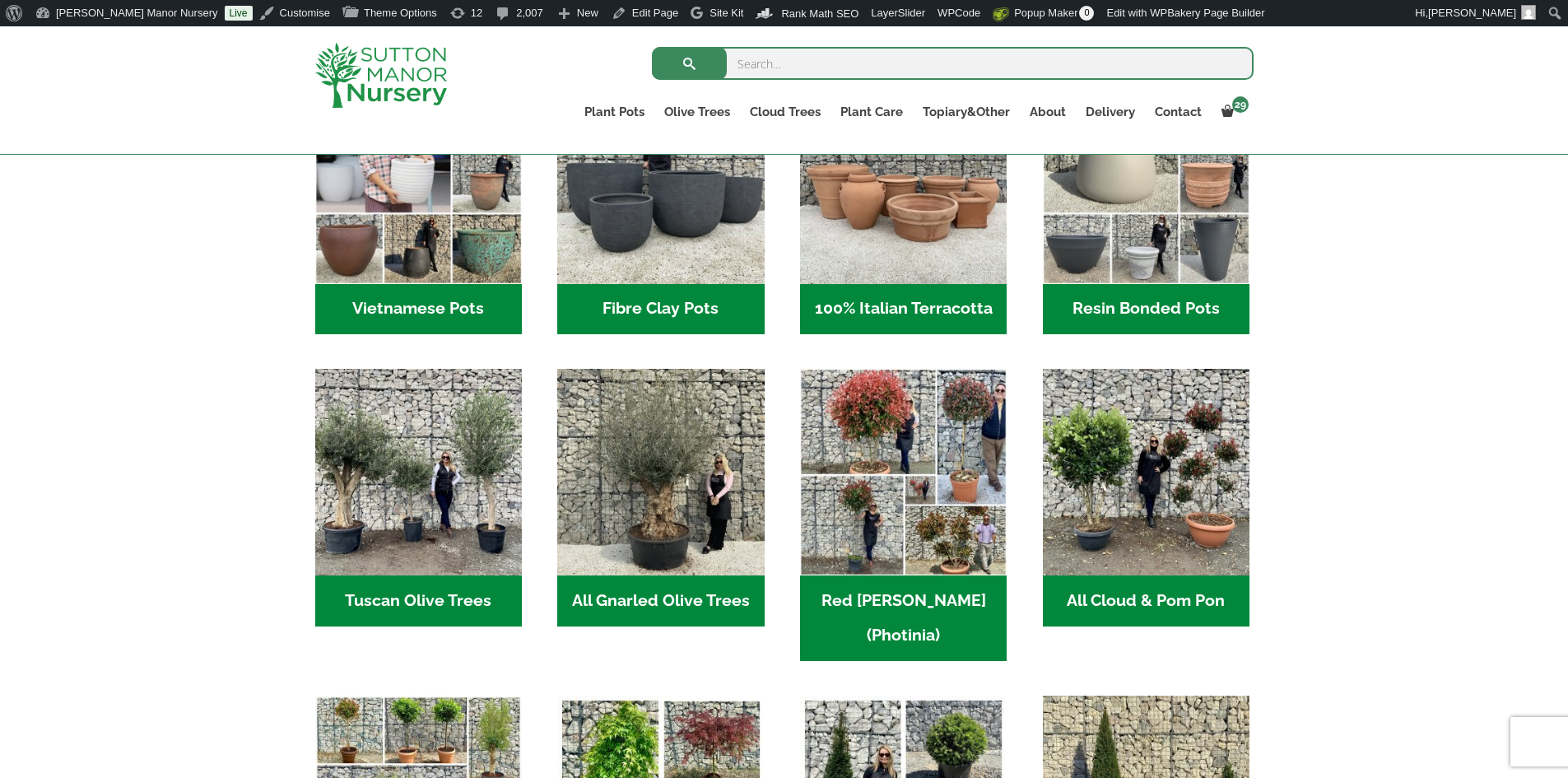
click at [465, 311] on h2 "Vietnamese Pots (55)" at bounding box center [419, 310] width 207 height 51
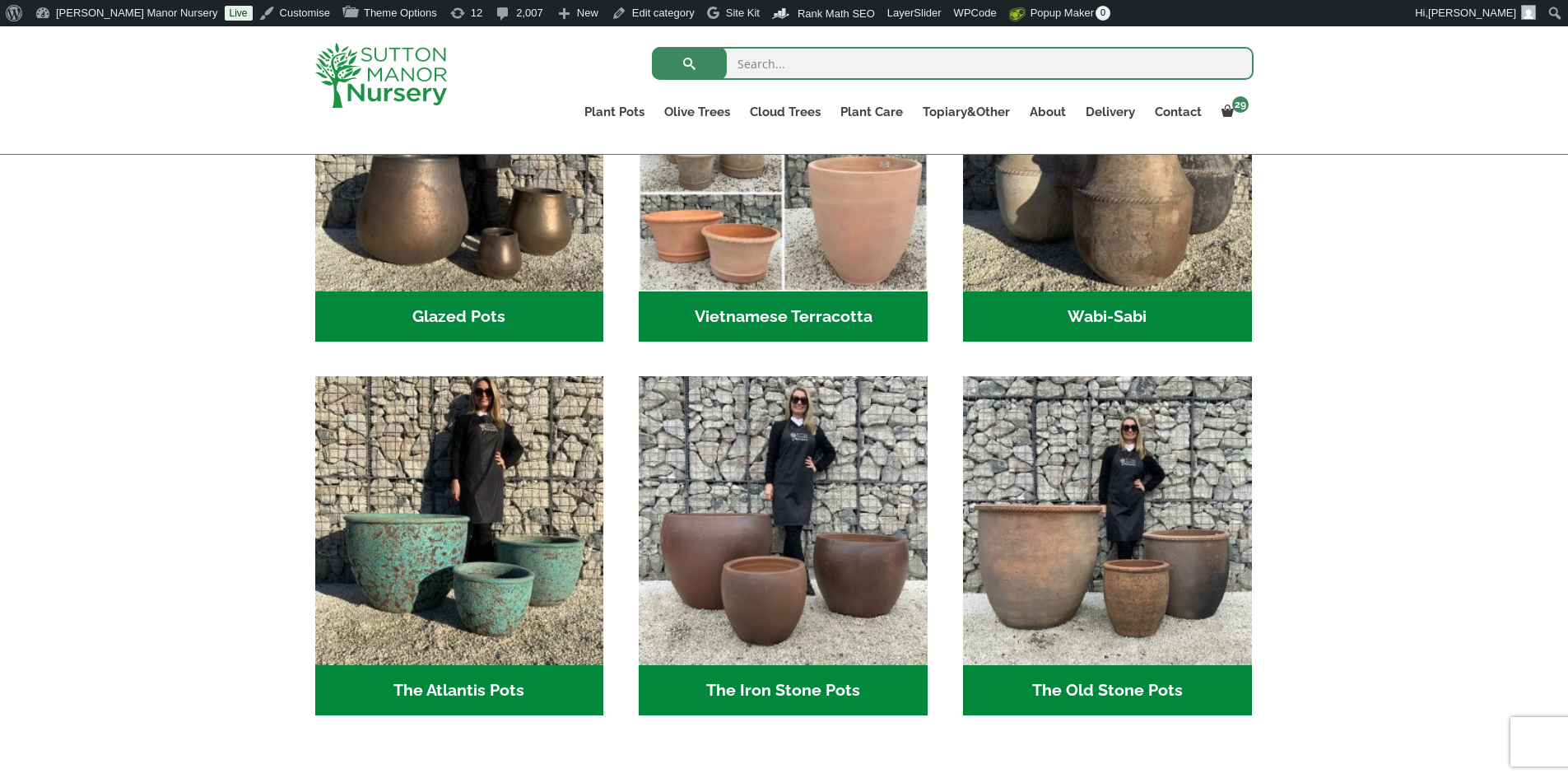
scroll to position [741, 0]
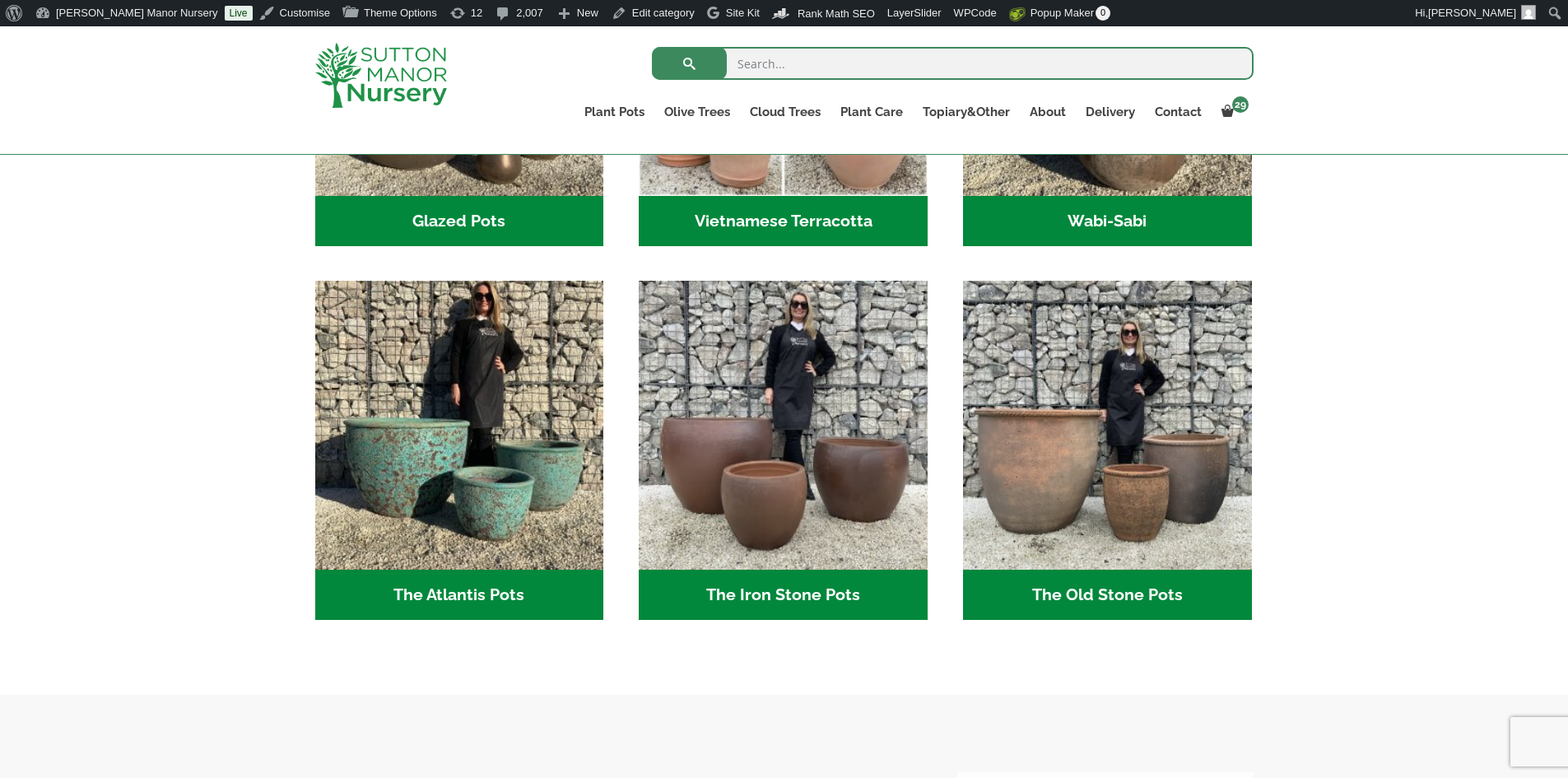
click at [494, 599] on h2 "The Atlantis Pots (11)" at bounding box center [460, 596] width 289 height 51
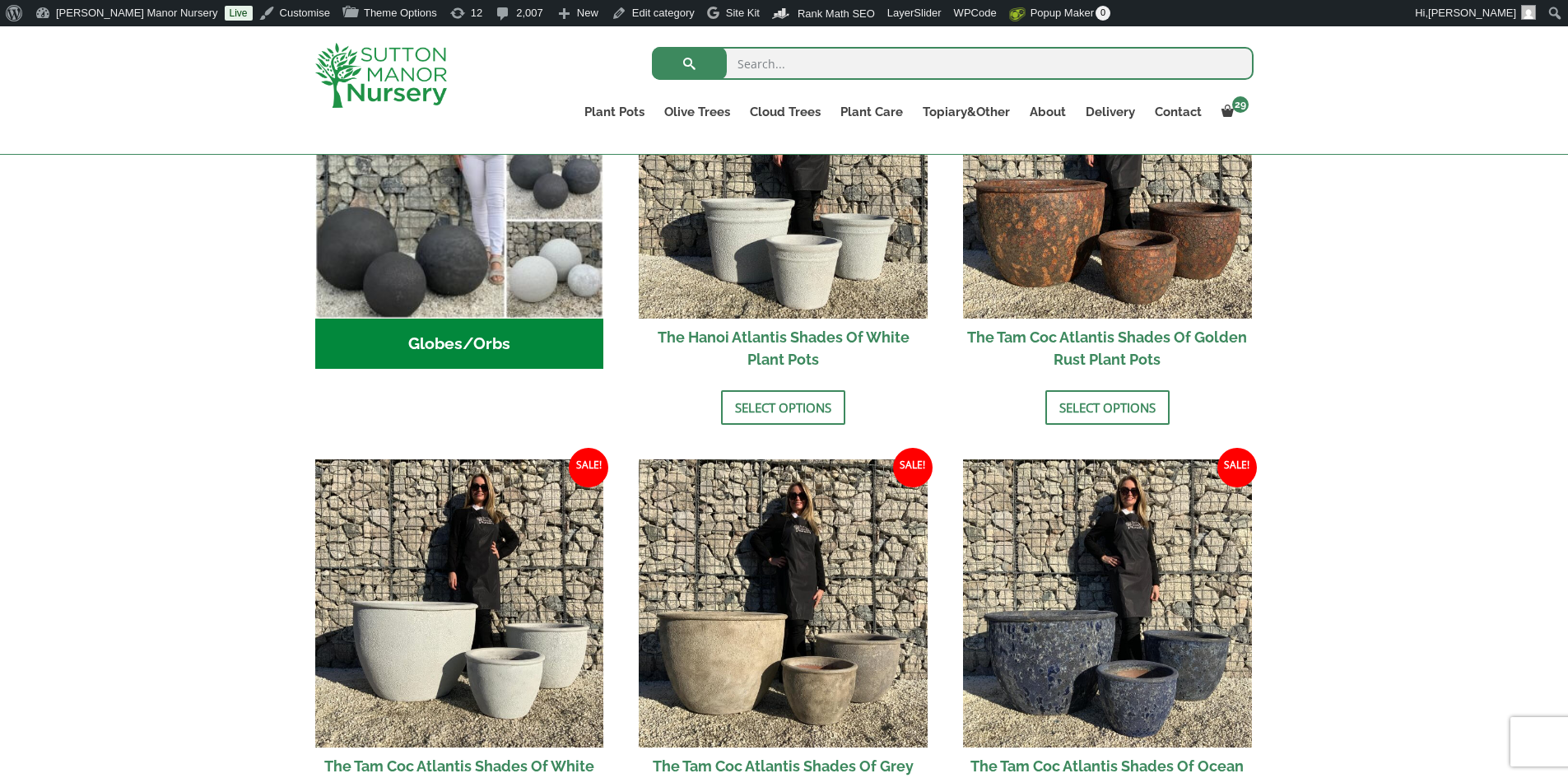
scroll to position [576, 0]
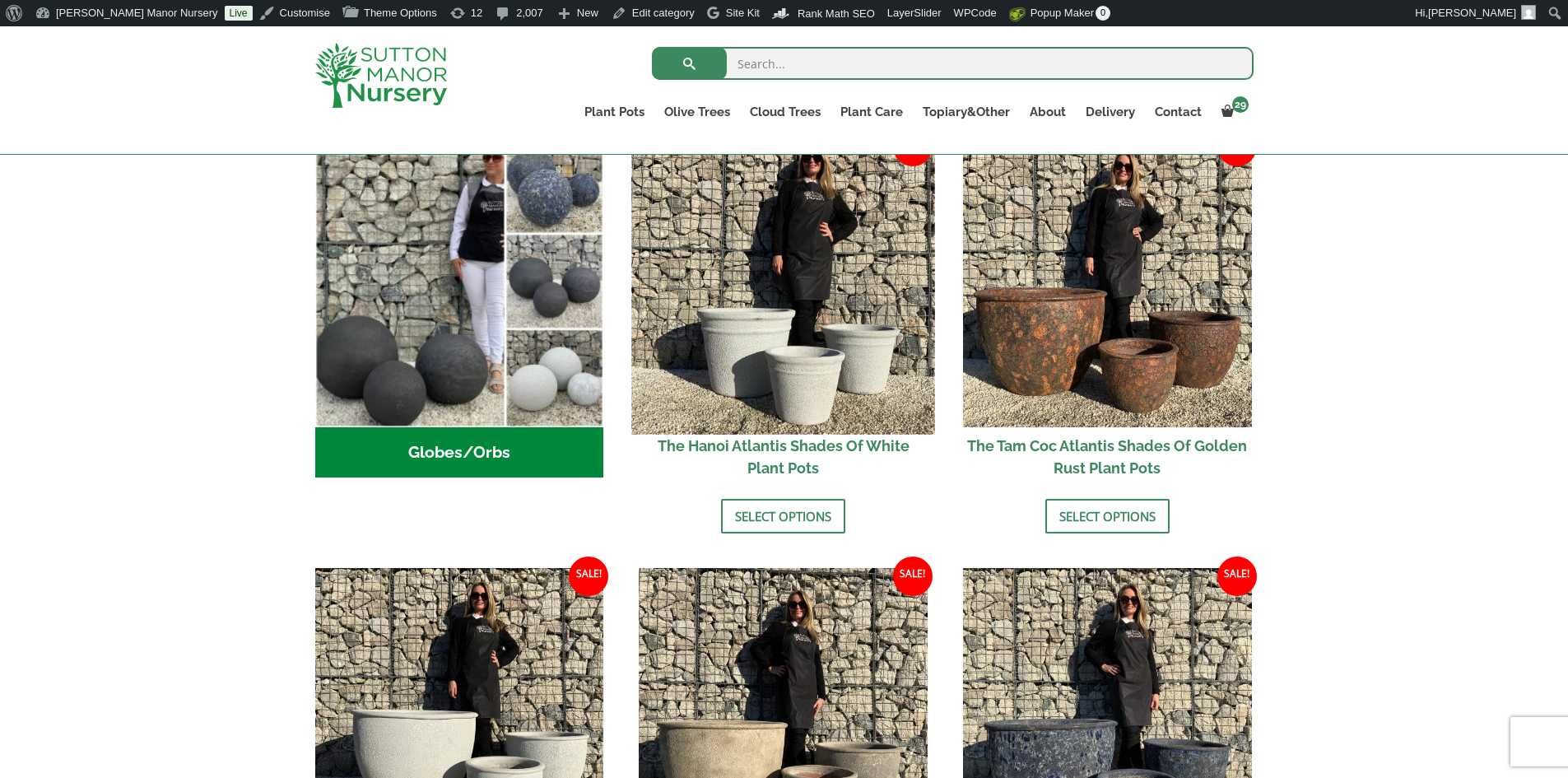
click at [771, 368] on img at bounding box center [783, 282] width 303 height 303
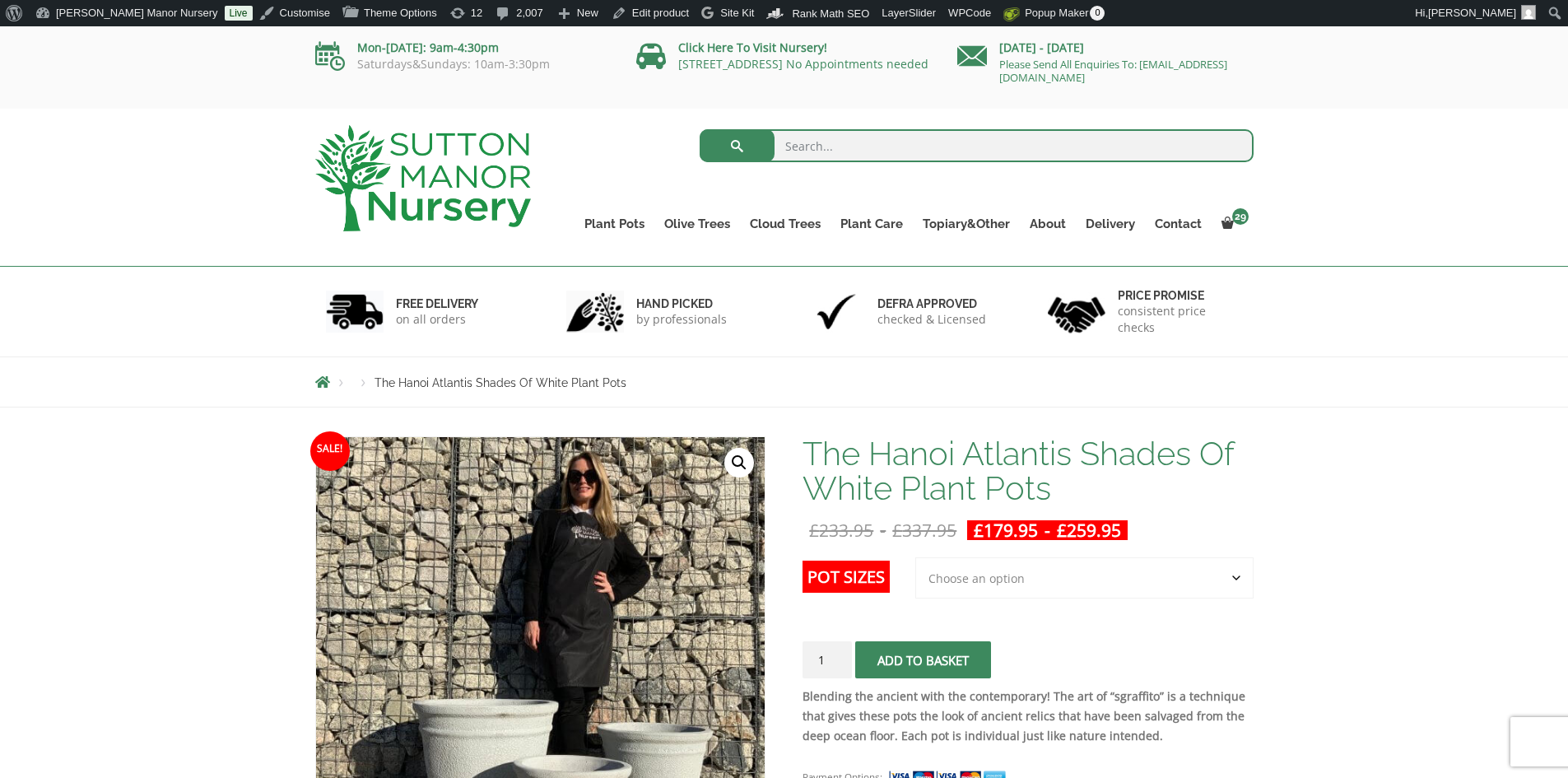
click at [422, 156] on img at bounding box center [424, 178] width 216 height 106
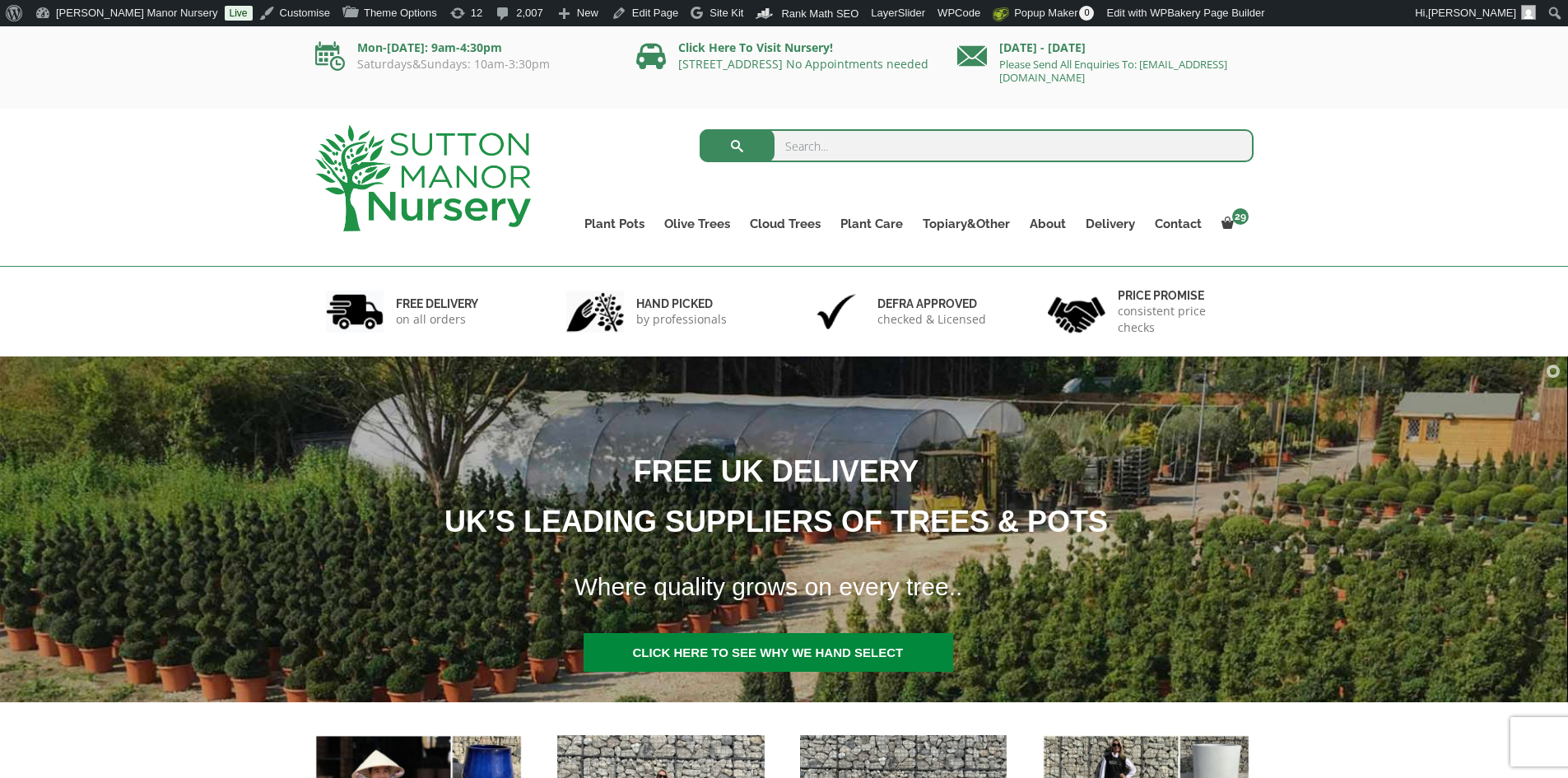
click at [495, 189] on img at bounding box center [424, 178] width 216 height 106
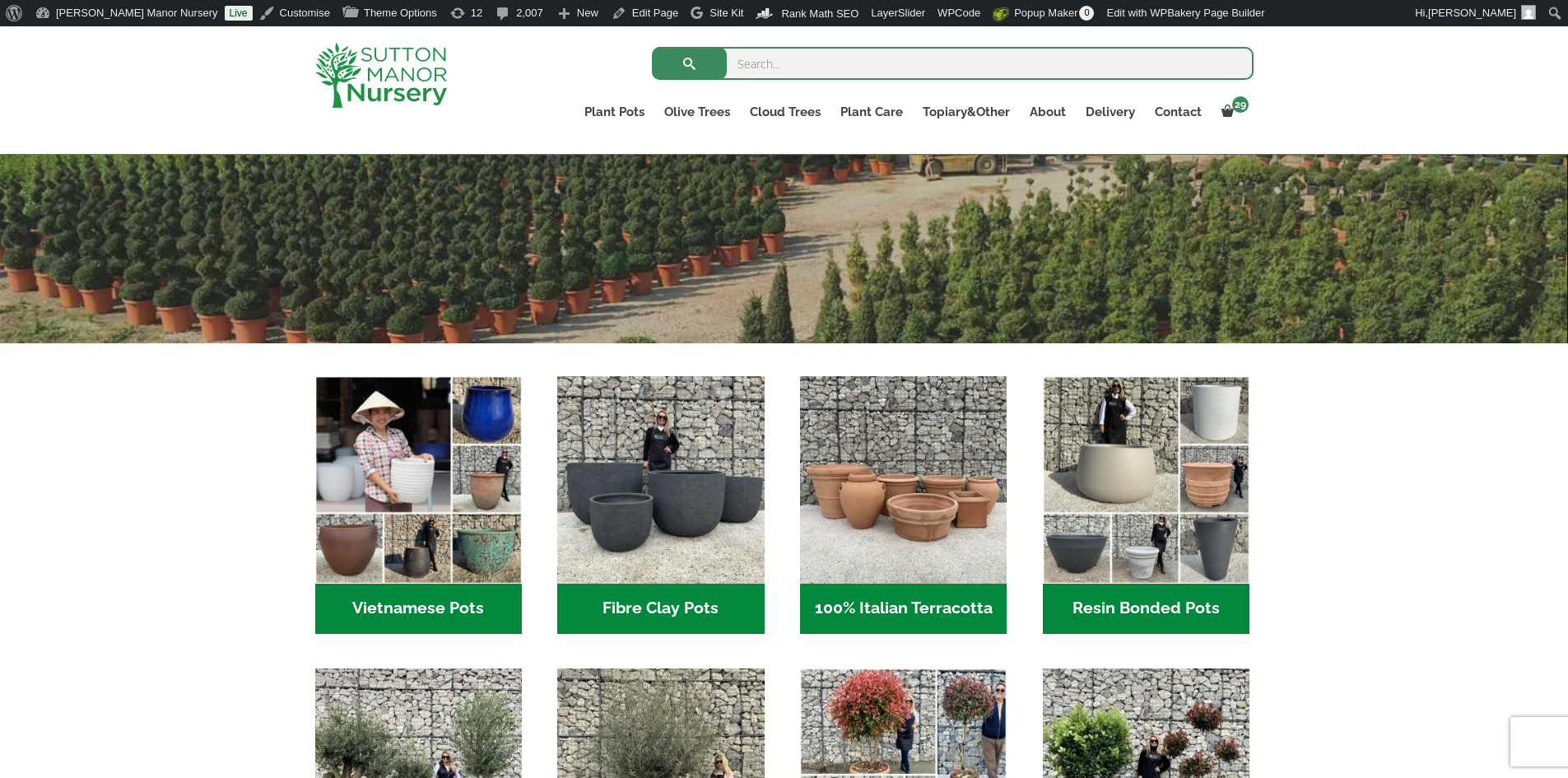
scroll to position [576, 0]
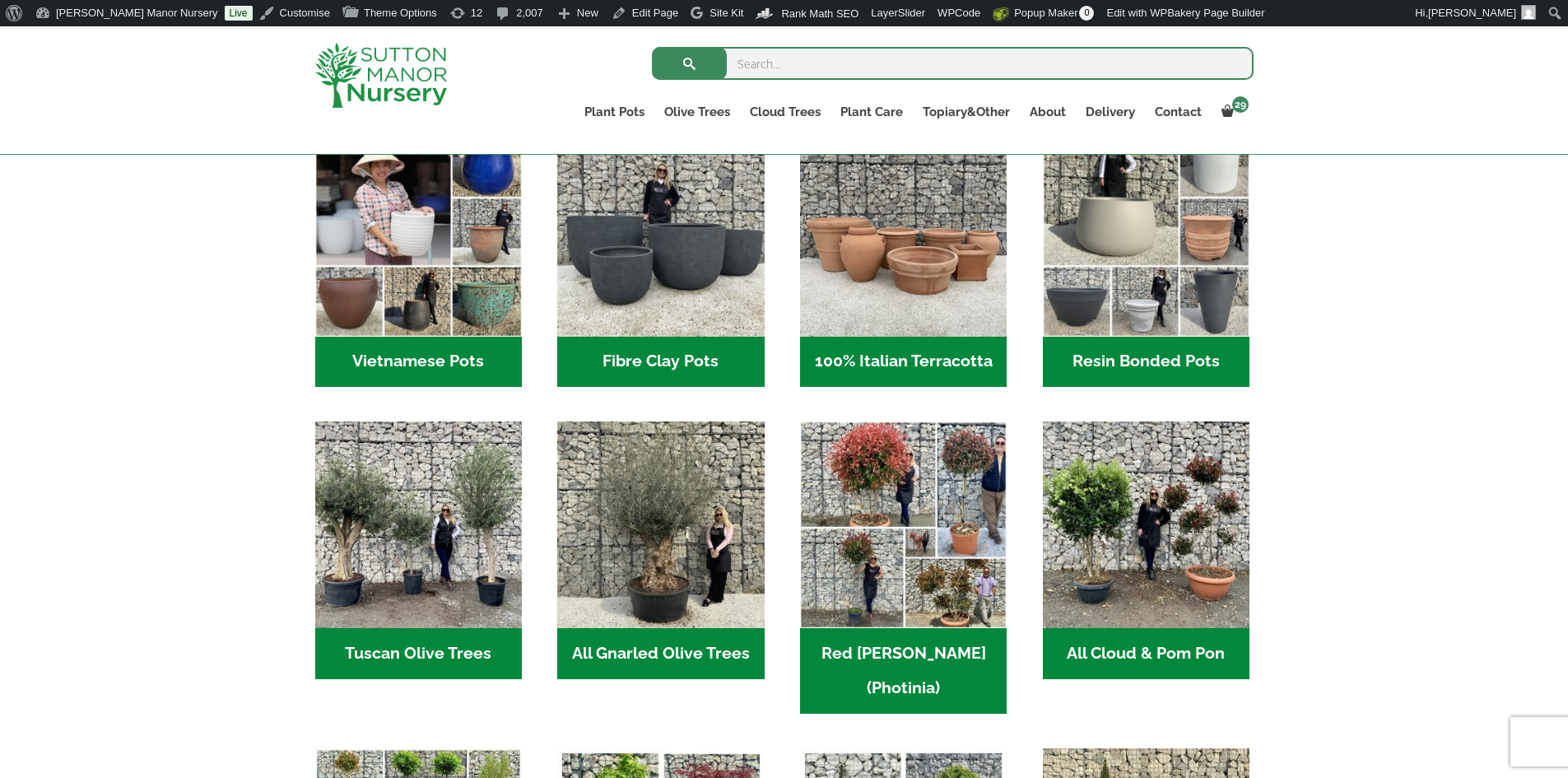
click at [690, 348] on h2 "Fibre Clay Pots (3)" at bounding box center [661, 362] width 207 height 51
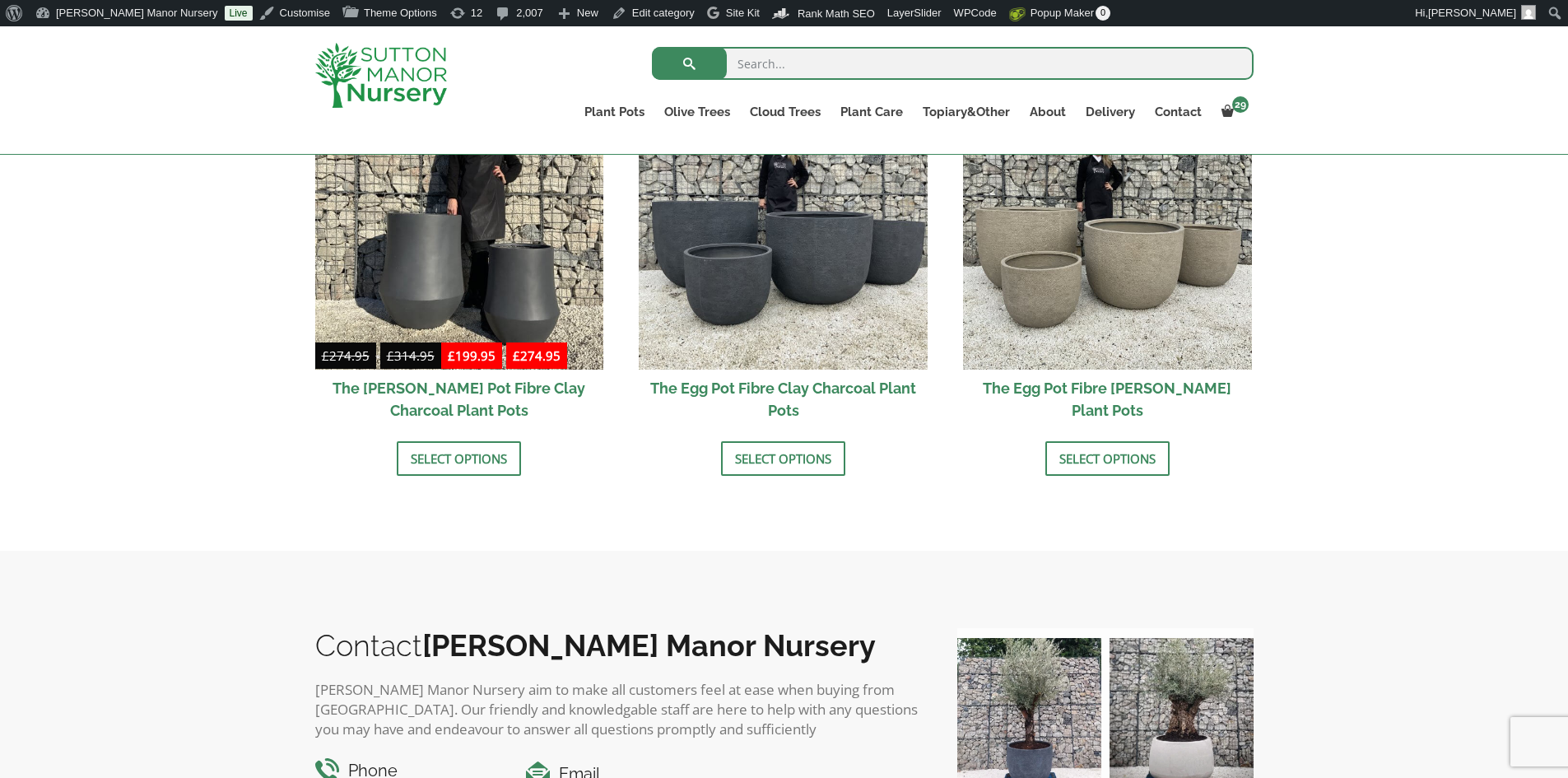
scroll to position [576, 0]
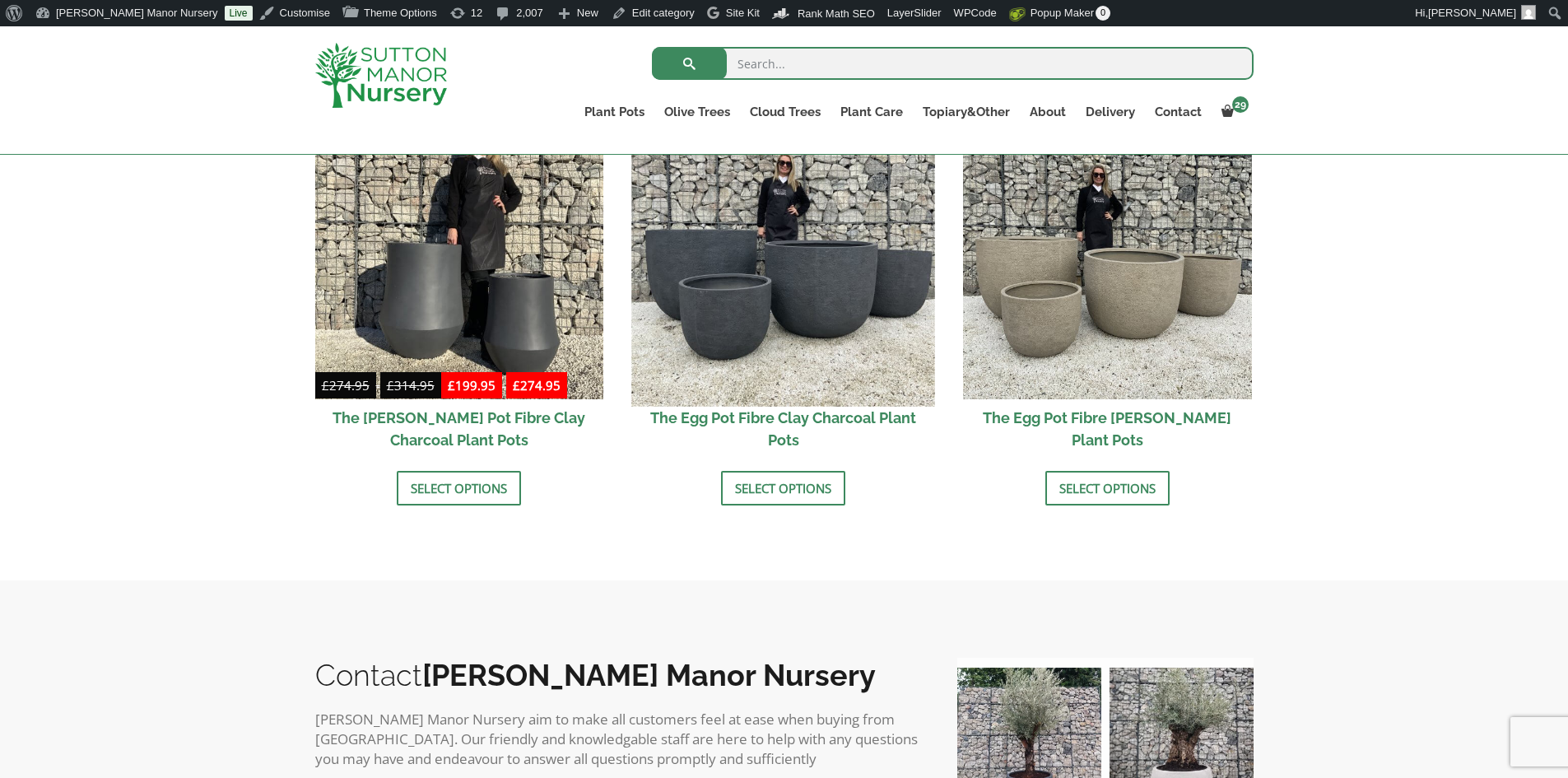
click at [870, 353] on img at bounding box center [783, 253] width 303 height 303
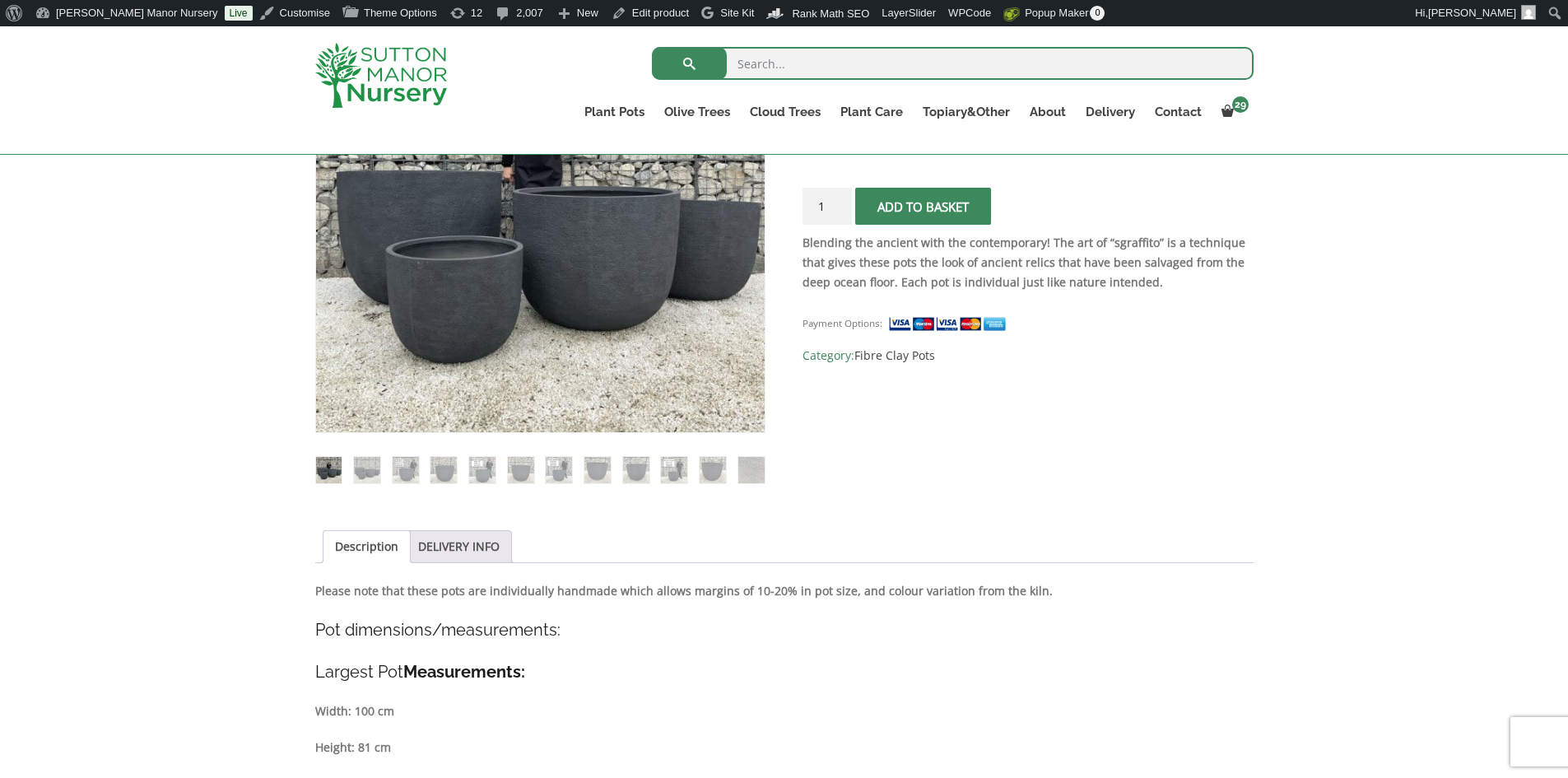
scroll to position [494, 0]
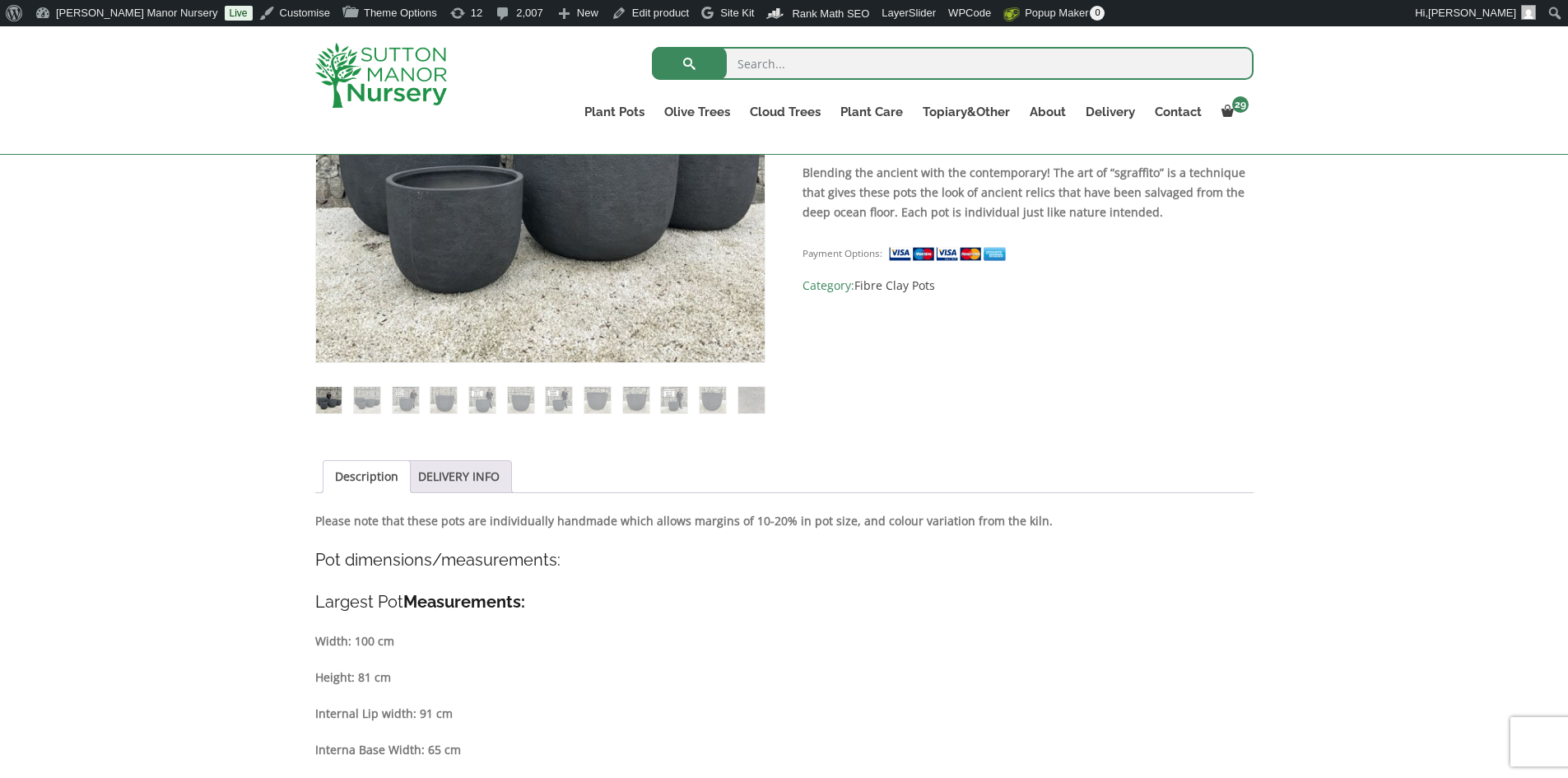
click at [371, 489] on link "Description" at bounding box center [367, 477] width 63 height 32
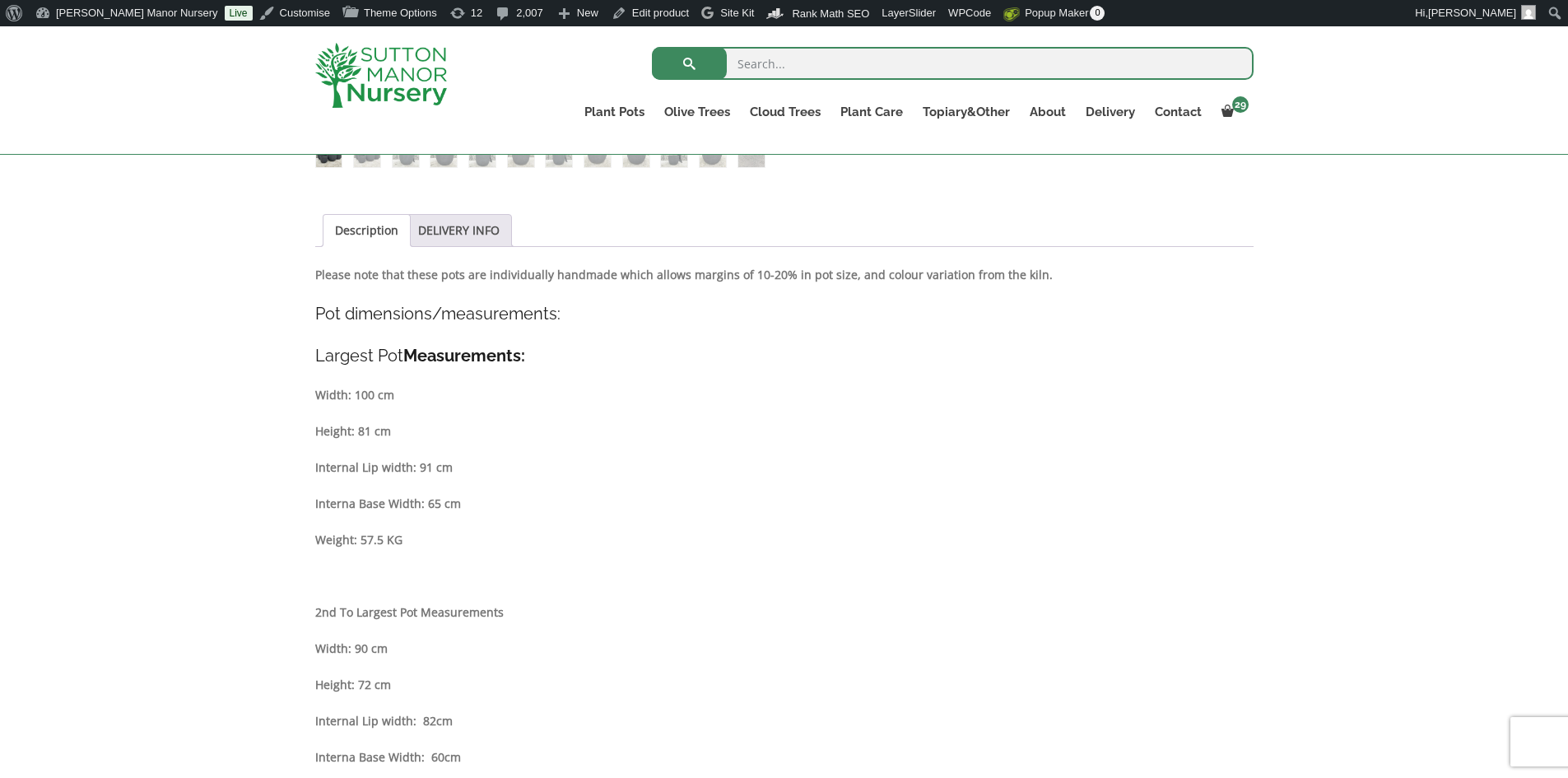
scroll to position [741, 0]
click at [1034, 275] on p "Please note that these pots are individually handmade which allows margins of 1…" at bounding box center [785, 274] width 938 height 20
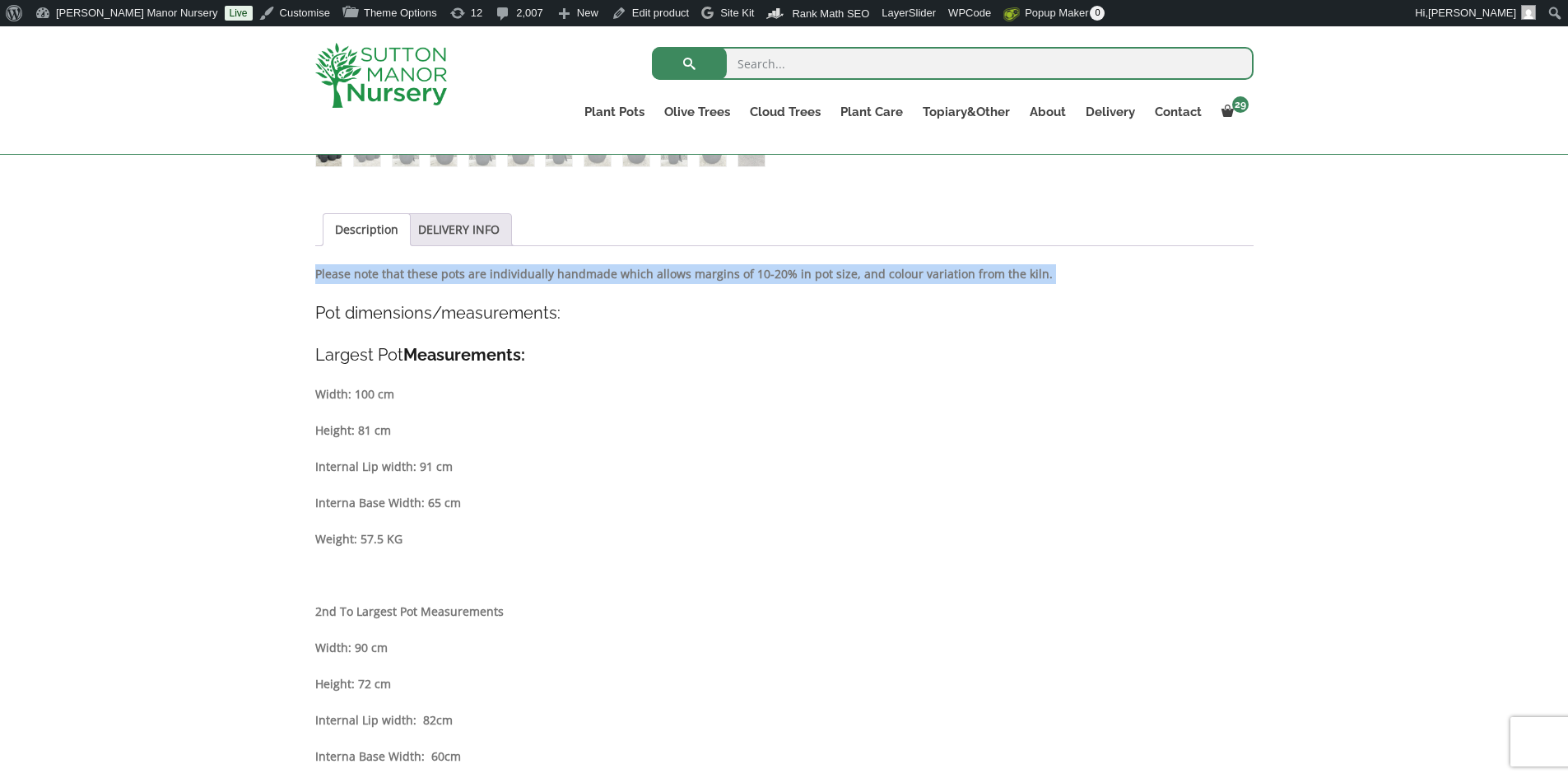
click at [1034, 275] on p "Please note that these pots are individually handmade which allows margins of 1…" at bounding box center [785, 274] width 938 height 20
copy div "Please note that these pots are individually handmade which allows margins of 1…"
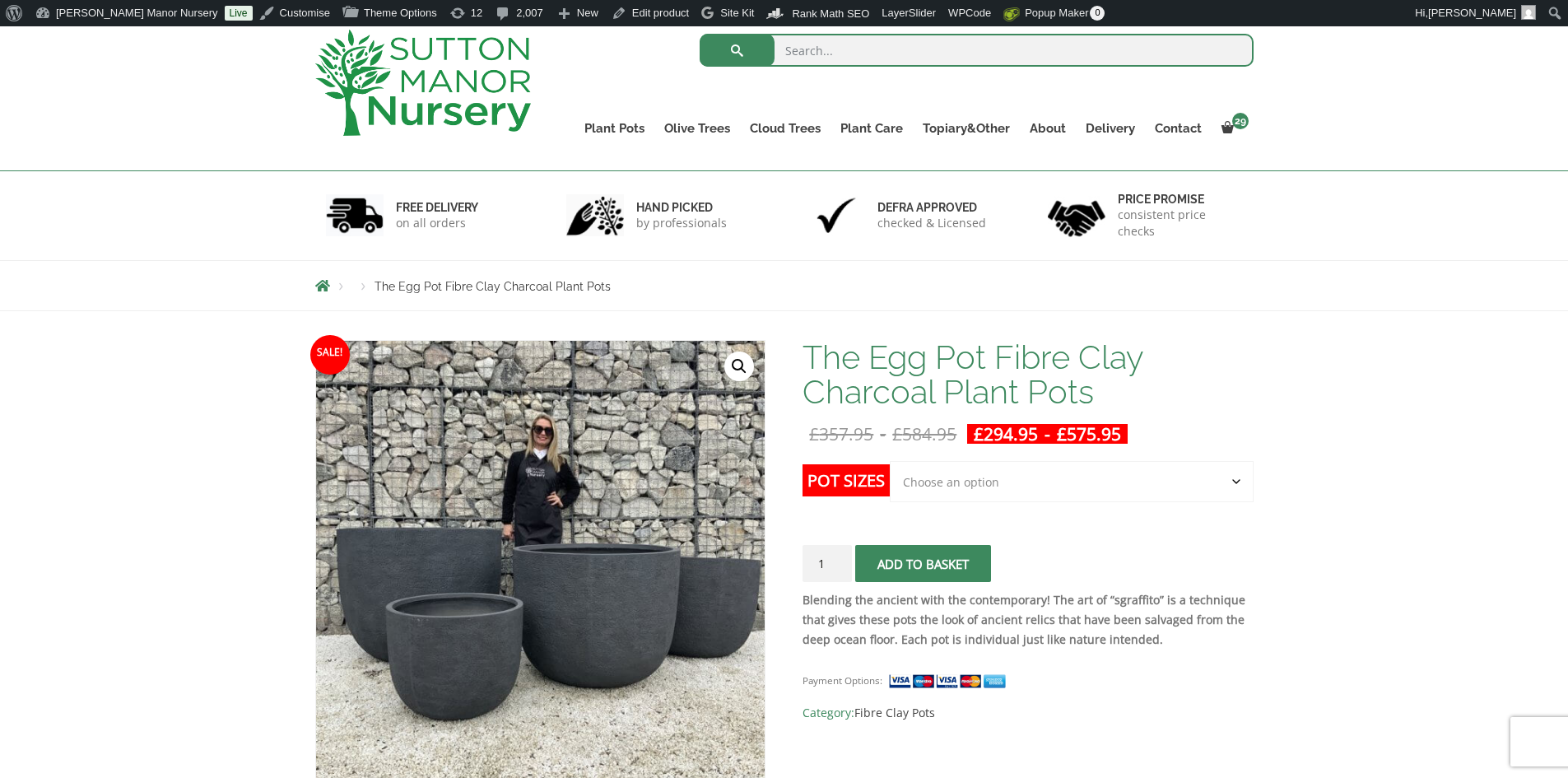
scroll to position [0, 0]
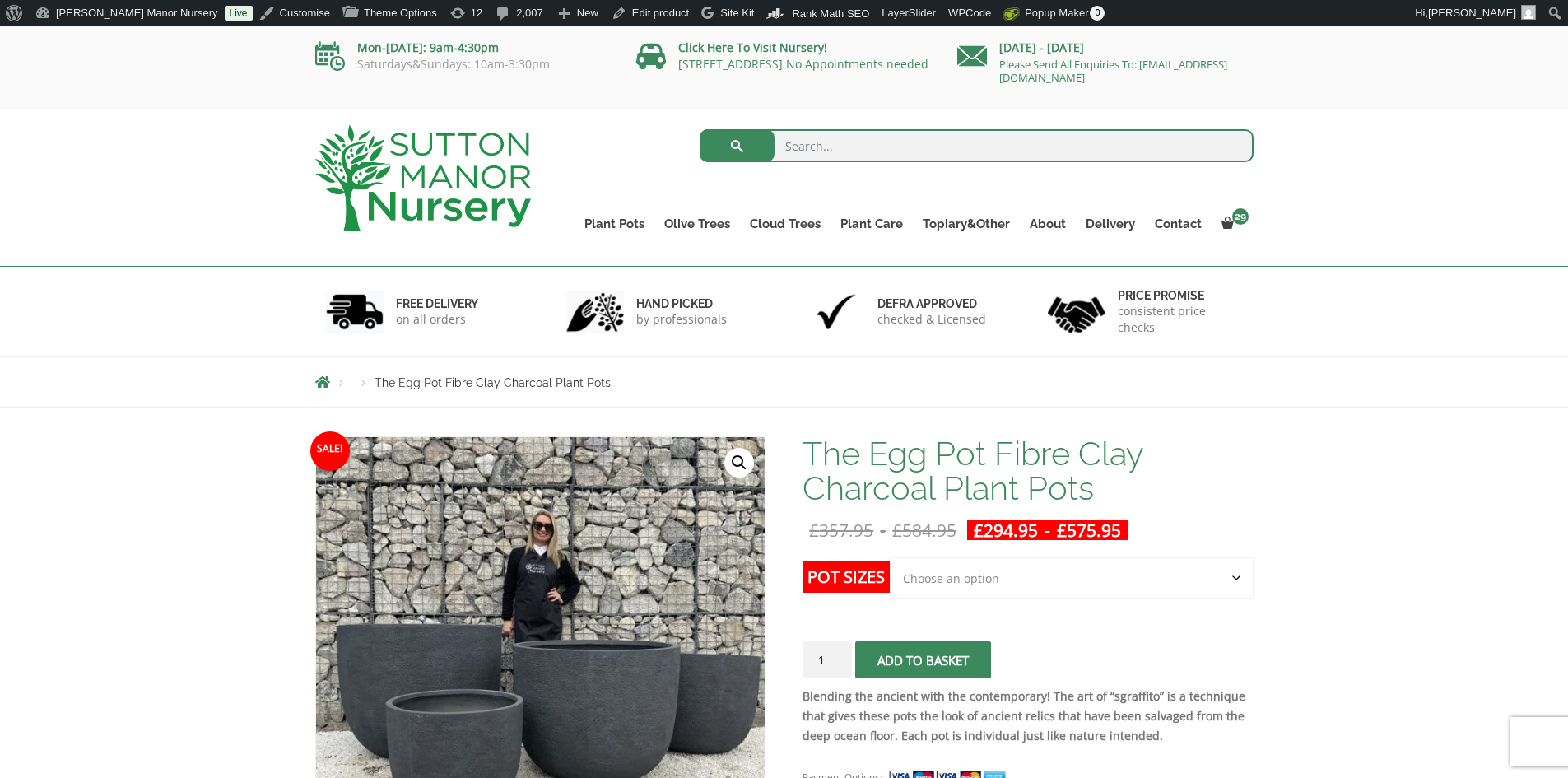
click at [484, 175] on img at bounding box center [424, 178] width 216 height 106
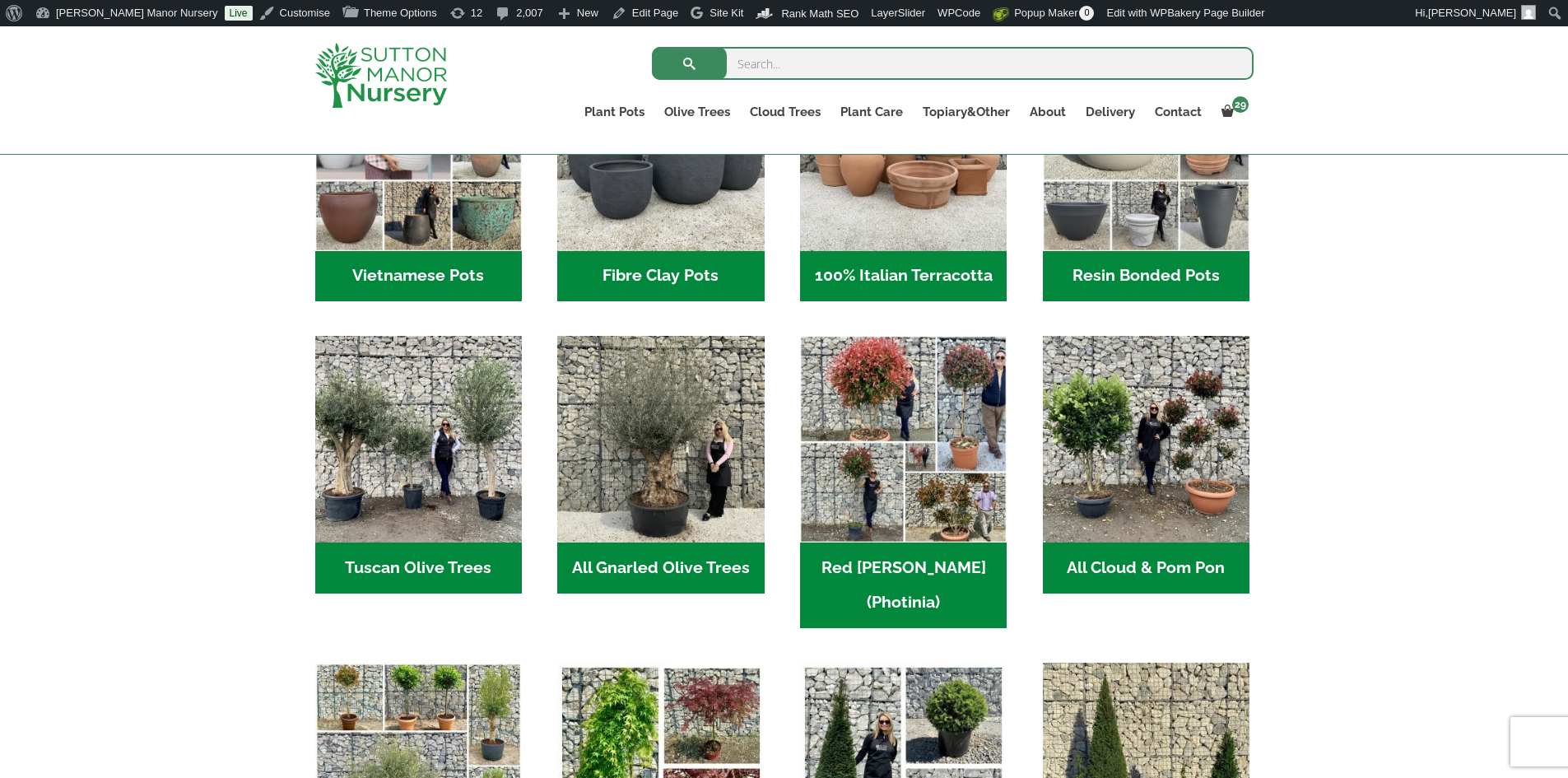
scroll to position [741, 0]
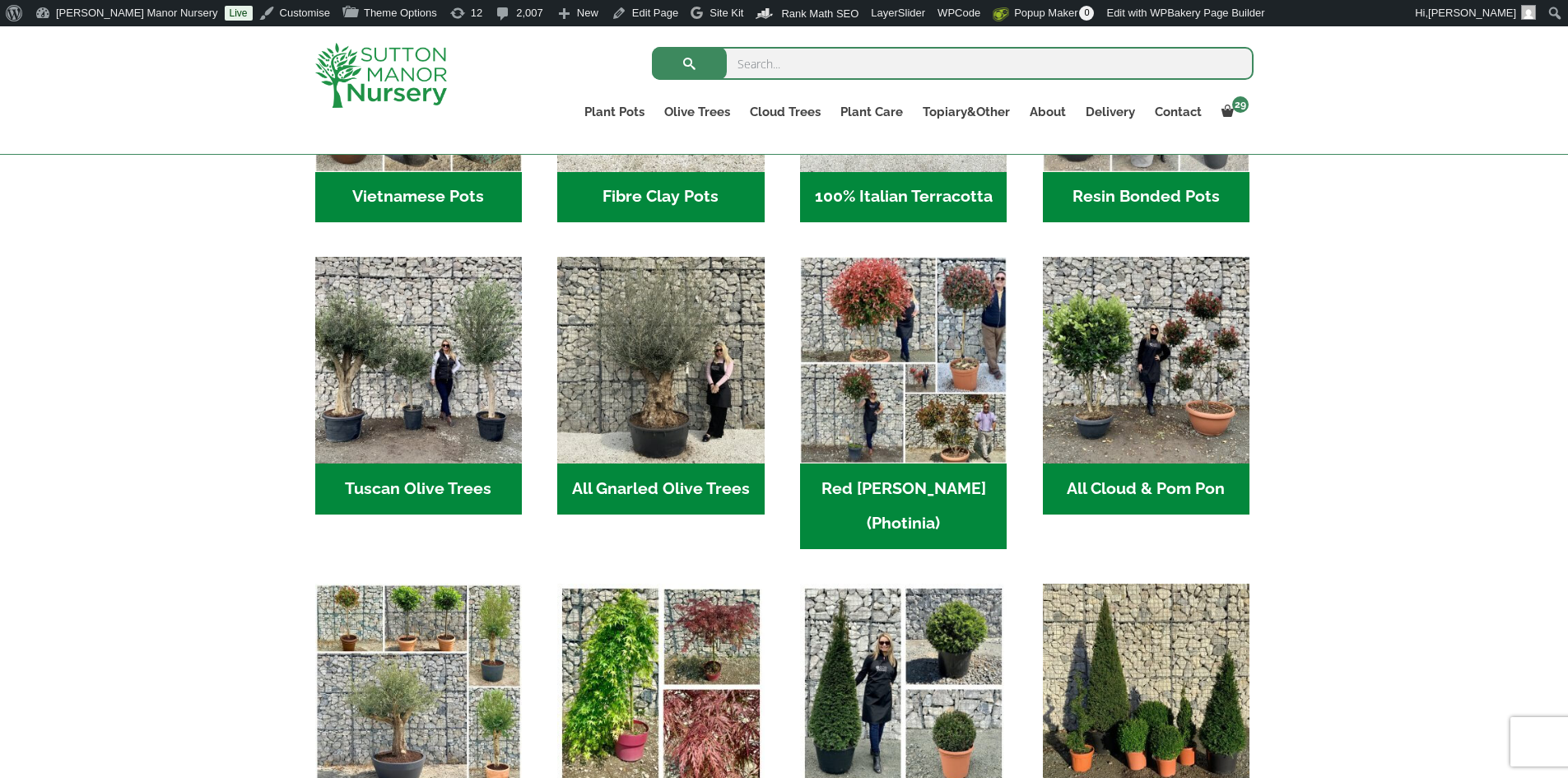
click at [445, 488] on h2 "Tuscan Olive Trees (9)" at bounding box center [419, 489] width 207 height 51
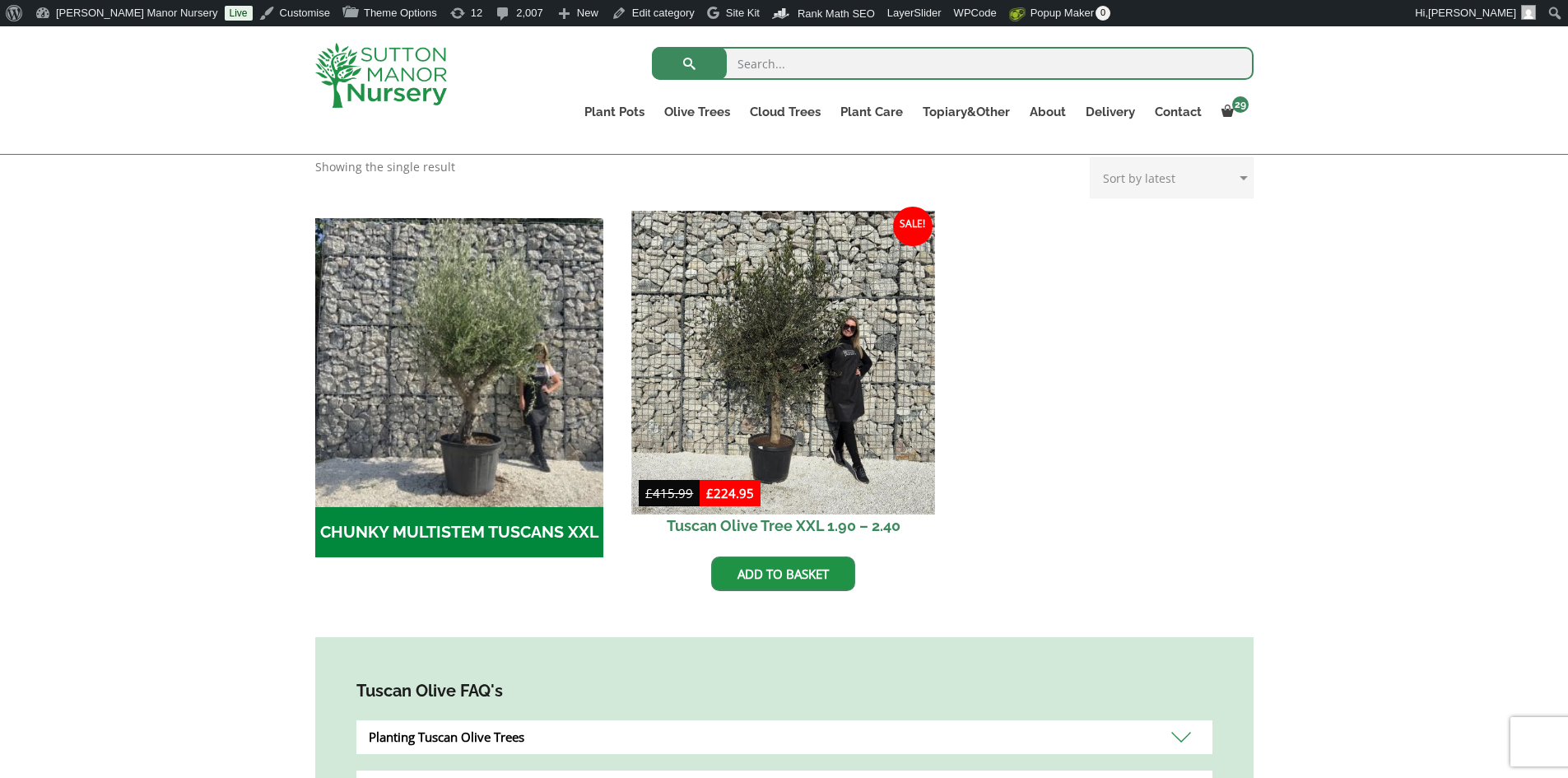
scroll to position [411, 0]
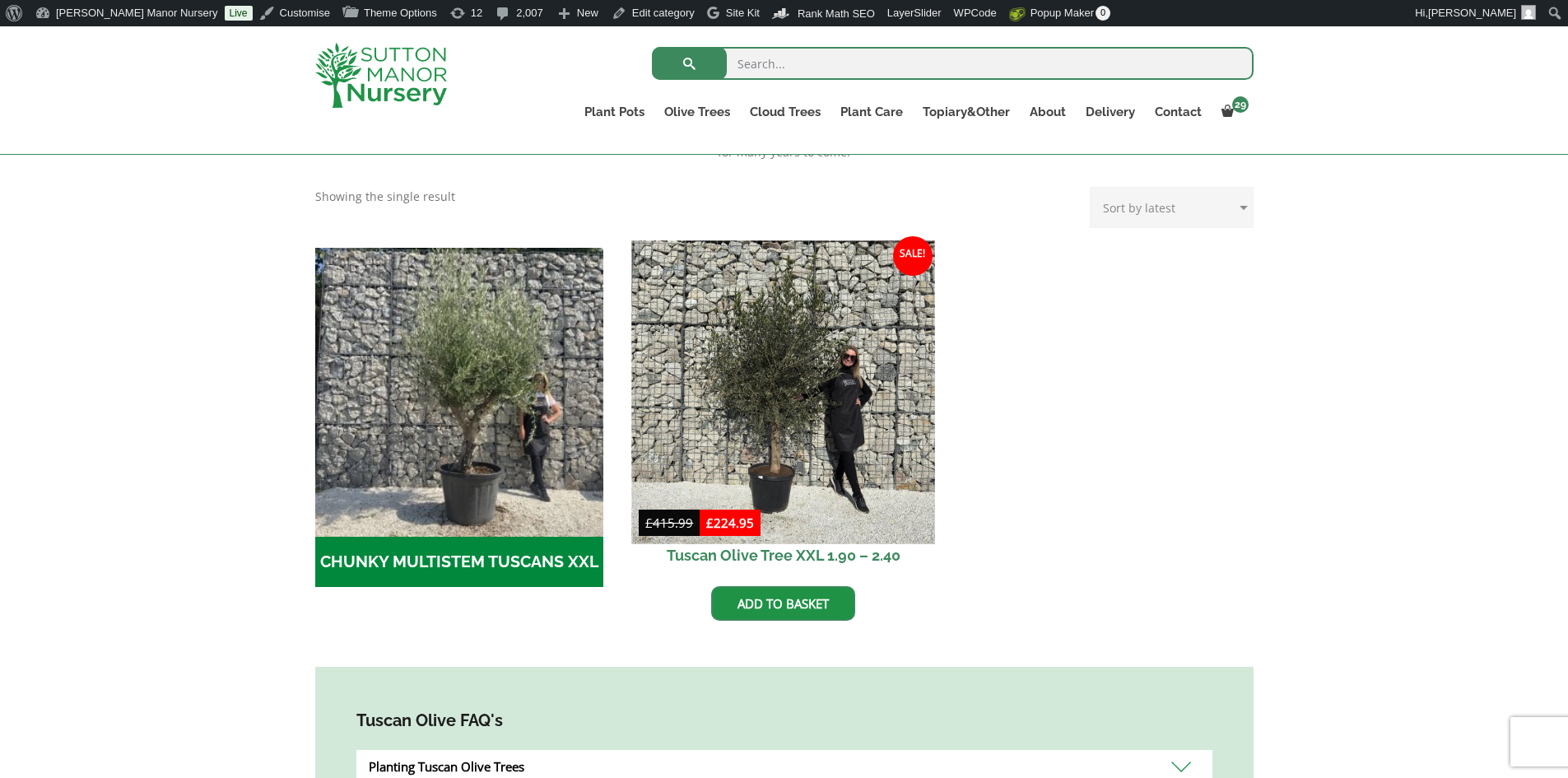
click at [773, 341] on img at bounding box center [783, 391] width 303 height 303
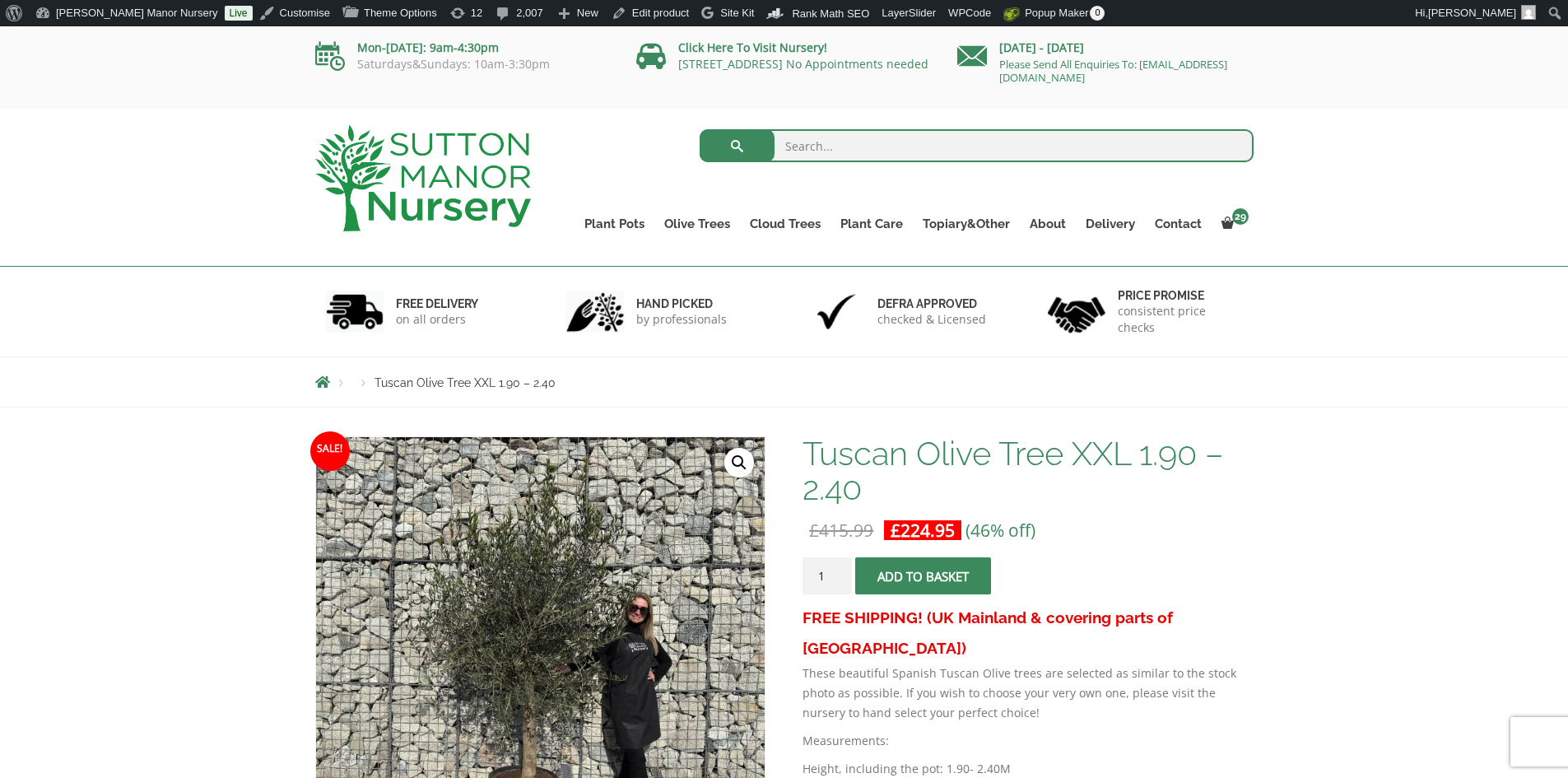
click at [472, 187] on img at bounding box center [424, 178] width 216 height 106
